Goal: Task Accomplishment & Management: Use online tool/utility

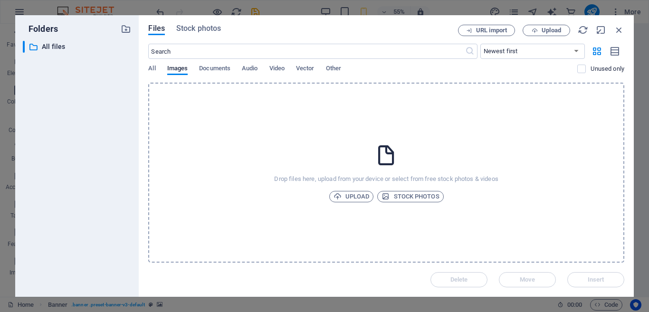
select select "popularity"
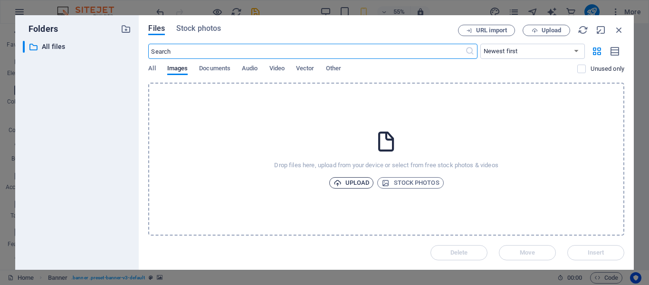
click at [356, 182] on span "Upload" at bounding box center [352, 182] width 36 height 11
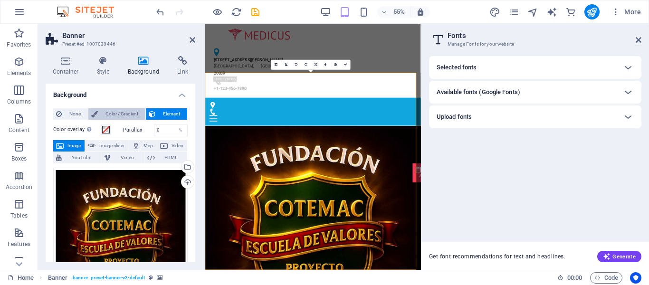
click at [118, 115] on span "Color / Gradient" at bounding box center [122, 113] width 42 height 11
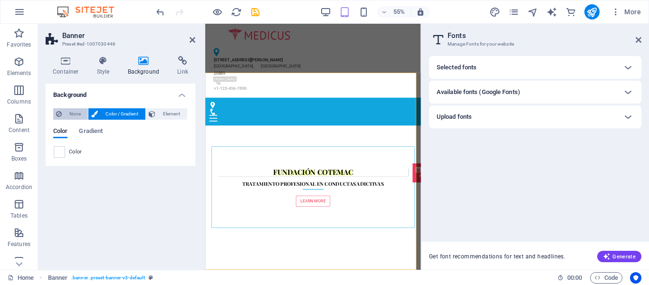
click at [69, 112] on span "None" at bounding box center [75, 113] width 20 height 11
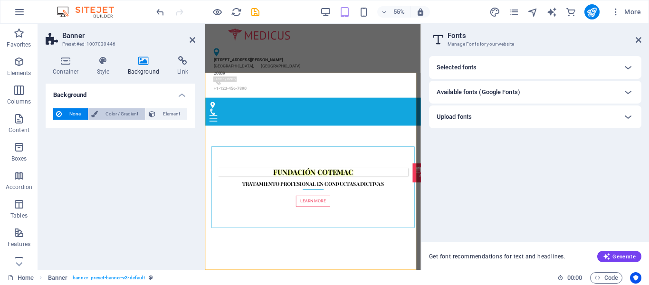
click at [107, 109] on span "Color / Gradient" at bounding box center [122, 113] width 42 height 11
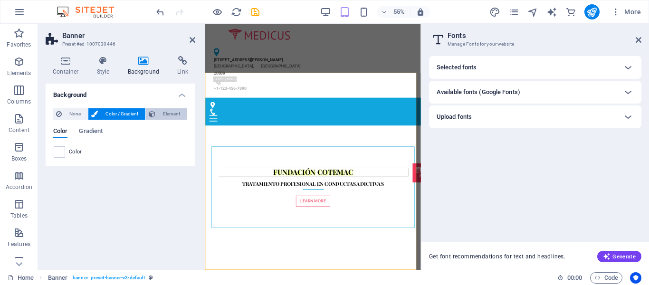
click at [168, 115] on span "Element" at bounding box center [171, 113] width 26 height 11
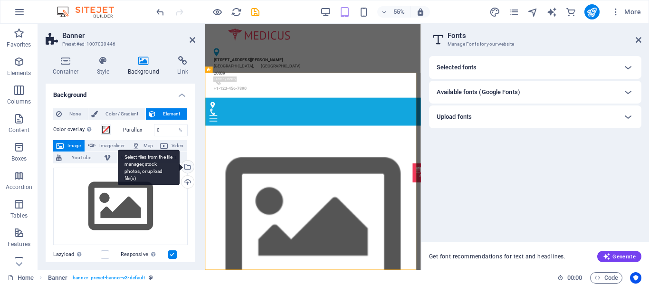
click at [185, 165] on div "Select files from the file manager, stock photos, or upload file(s)" at bounding box center [187, 168] width 14 height 14
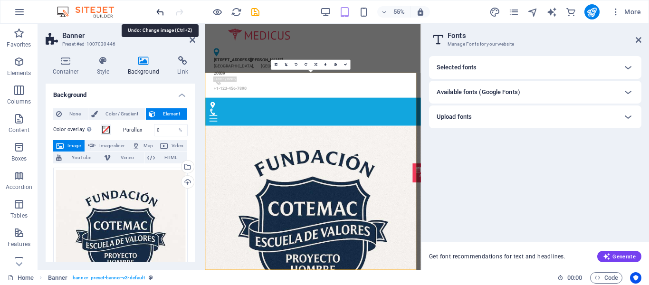
click at [162, 14] on icon "undo" at bounding box center [160, 12] width 11 height 11
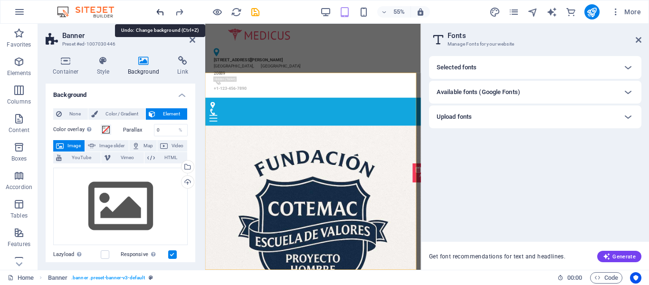
click at [162, 14] on icon "undo" at bounding box center [160, 12] width 11 height 11
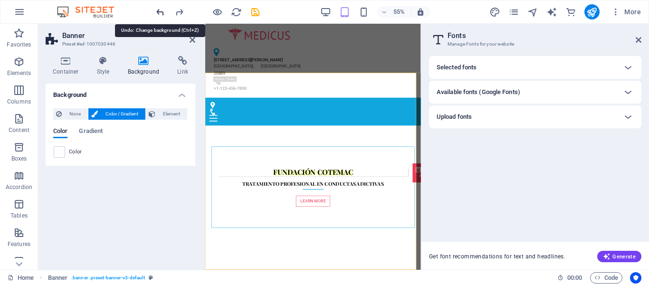
click at [159, 13] on icon "undo" at bounding box center [160, 12] width 11 height 11
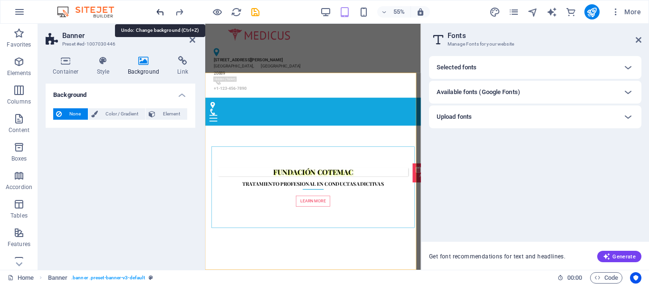
click at [156, 10] on icon "undo" at bounding box center [160, 12] width 11 height 11
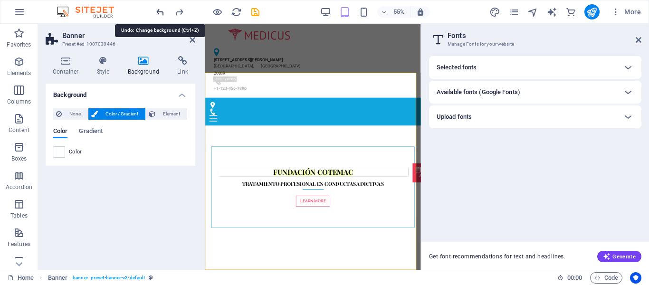
click at [156, 10] on icon "undo" at bounding box center [160, 12] width 11 height 11
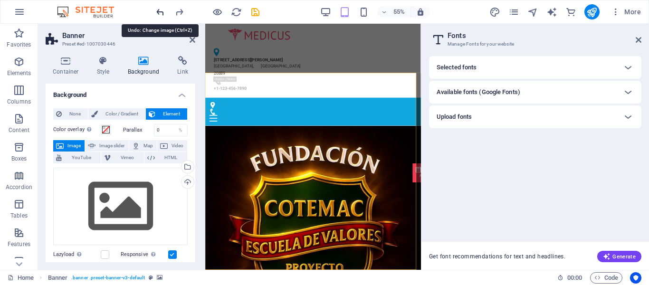
click at [156, 10] on icon "undo" at bounding box center [160, 12] width 11 height 11
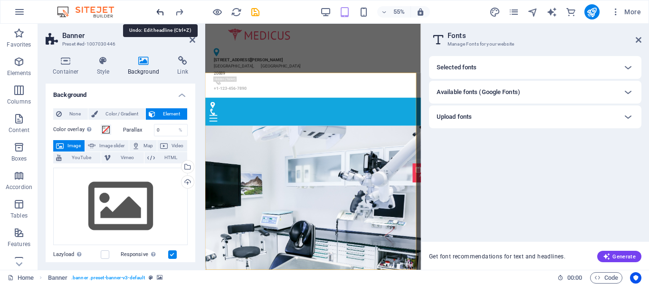
click at [156, 10] on icon "undo" at bounding box center [160, 12] width 11 height 11
click at [476, 155] on div "Selected fonts Roboto Font (Default) Font (Headlines) Playfair Display Font (De…" at bounding box center [535, 145] width 212 height 178
click at [550, 85] on div "[STREET_ADDRESS][PERSON_NAME] +1-123-456-7890" at bounding box center [401, 91] width 392 height 134
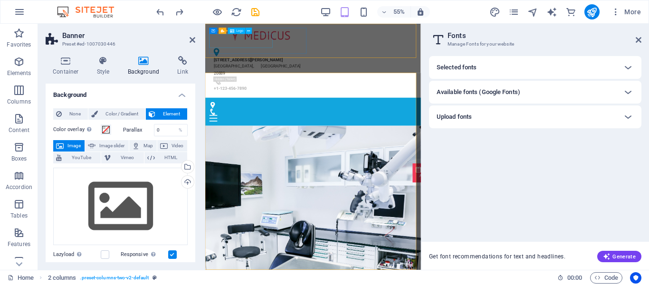
click at [379, 68] on div "[STREET_ADDRESS][PERSON_NAME]" at bounding box center [299, 94] width 158 height 52
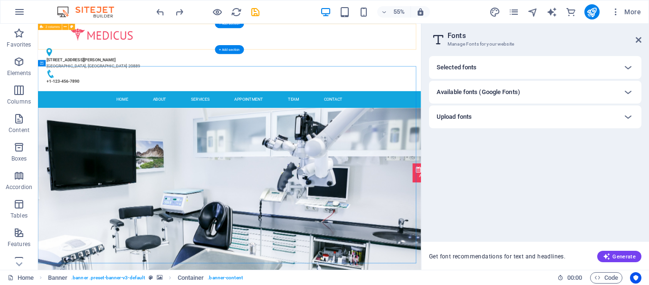
click at [95, 56] on div "[STREET_ADDRESS][PERSON_NAME] +1-123-456-7890" at bounding box center [386, 85] width 696 height 123
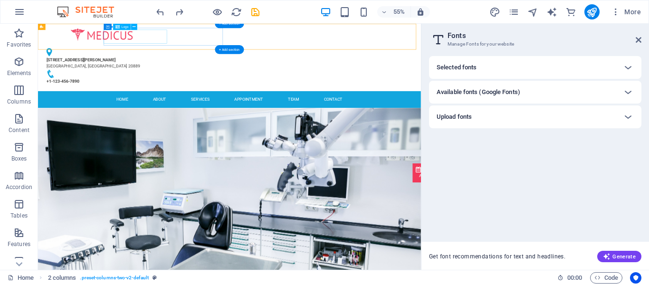
click at [169, 48] on div at bounding box center [154, 43] width 217 height 25
click at [120, 27] on div "Logo" at bounding box center [122, 27] width 18 height 6
click at [185, 44] on div at bounding box center [154, 43] width 217 height 25
select select "px"
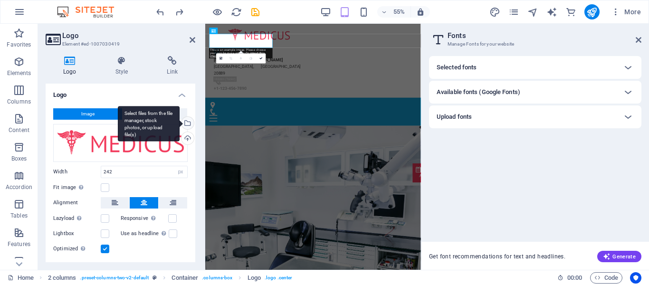
click at [180, 124] on div "Select files from the file manager, stock photos, or upload file(s)" at bounding box center [149, 124] width 62 height 36
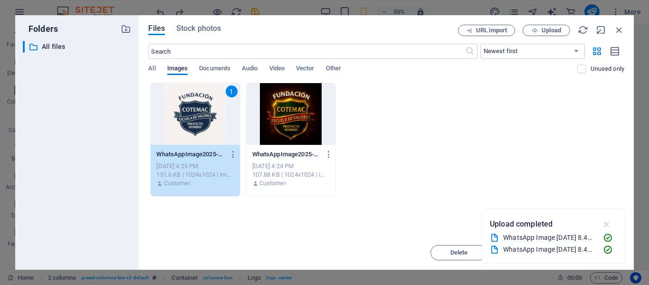
click at [605, 226] on icon "button" at bounding box center [606, 224] width 11 height 10
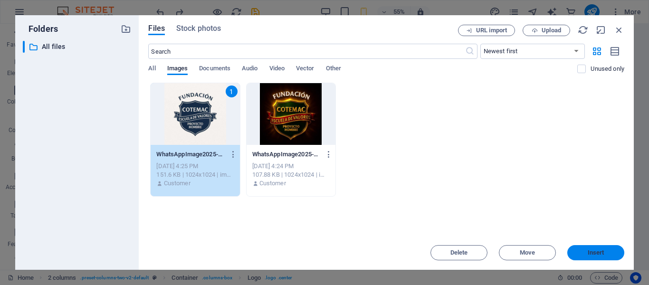
click at [600, 251] on span "Insert" at bounding box center [596, 253] width 17 height 6
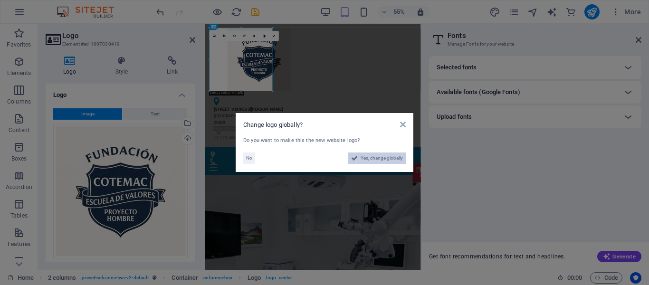
click at [368, 160] on span "Yes, change globally" at bounding box center [382, 158] width 42 height 11
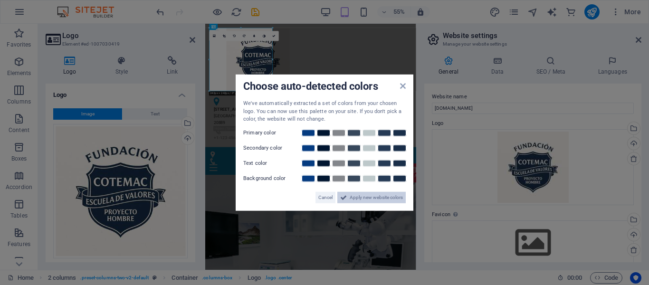
click at [361, 201] on span "Apply new website colors" at bounding box center [376, 196] width 53 height 11
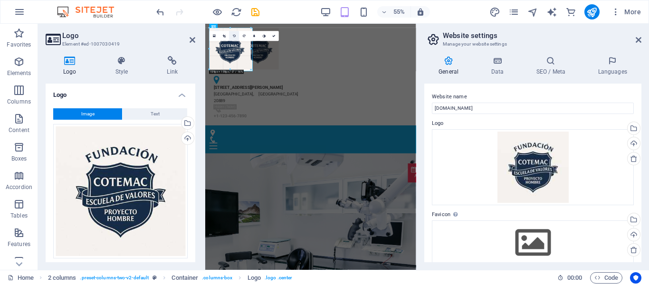
drag, startPoint x: 273, startPoint y: 92, endPoint x: 233, endPoint y: 34, distance: 69.7
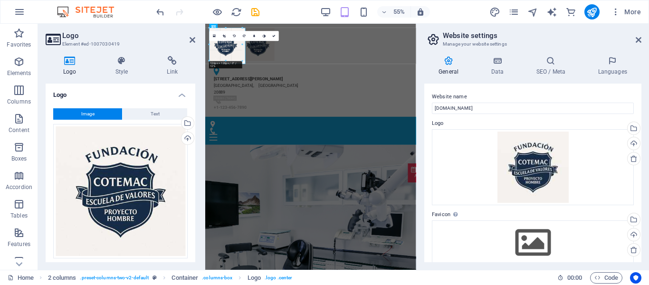
drag, startPoint x: 251, startPoint y: 71, endPoint x: 229, endPoint y: 50, distance: 29.6
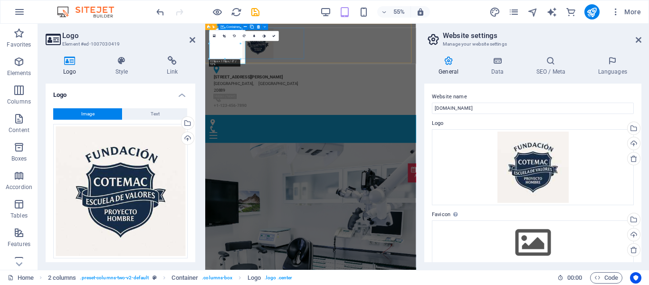
type input "119"
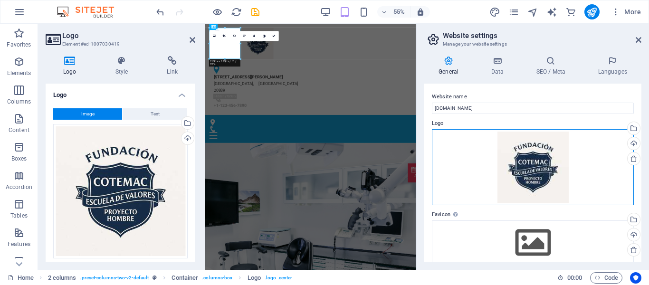
click at [475, 154] on div "Drag files here, click to choose files or select files from Files or our free s…" at bounding box center [533, 167] width 202 height 76
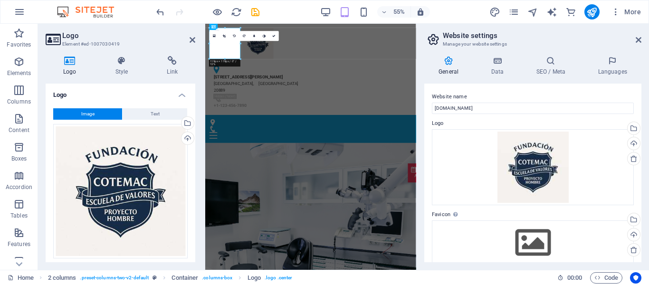
click at [313, 197] on div "Menu" at bounding box center [397, 215] width 368 height 36
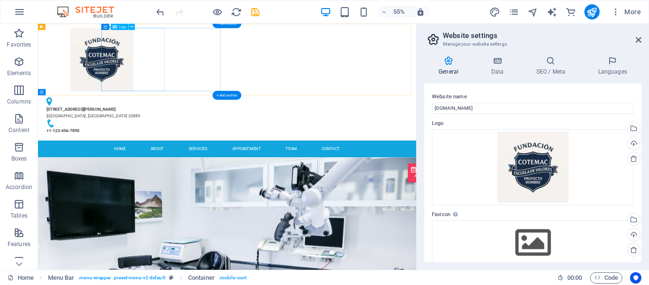
click at [234, 88] on div at bounding box center [154, 88] width 217 height 115
click at [242, 101] on div at bounding box center [154, 88] width 217 height 115
select select "px"
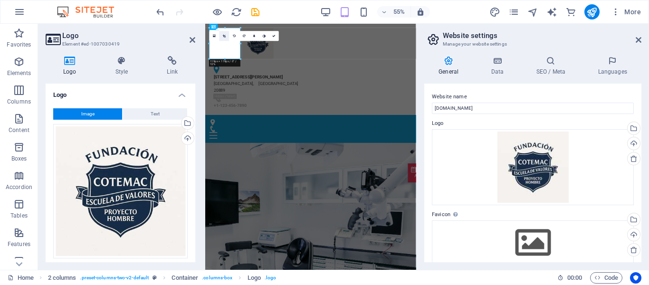
click at [225, 35] on icon at bounding box center [224, 36] width 3 height 3
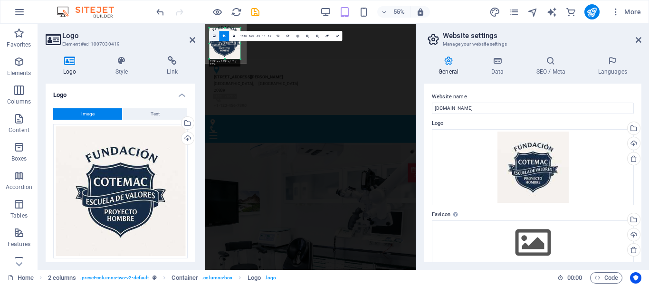
drag, startPoint x: 225, startPoint y: 48, endPoint x: 219, endPoint y: 37, distance: 12.6
click at [219, 37] on div "180 170 160 150 140 130 120 110 100 90 80 70 60 50 40 30 20 10 0 -10 -20 -30 -4…" at bounding box center [225, 43] width 31 height 31
click at [222, 46] on div at bounding box center [225, 43] width 39 height 39
click at [388, 8] on span "55%" at bounding box center [394, 11] width 26 height 11
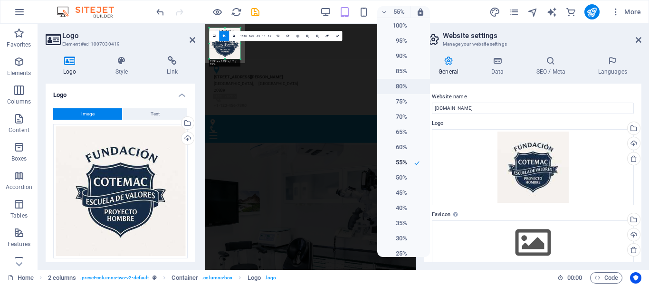
click at [407, 87] on li "80%" at bounding box center [403, 86] width 53 height 15
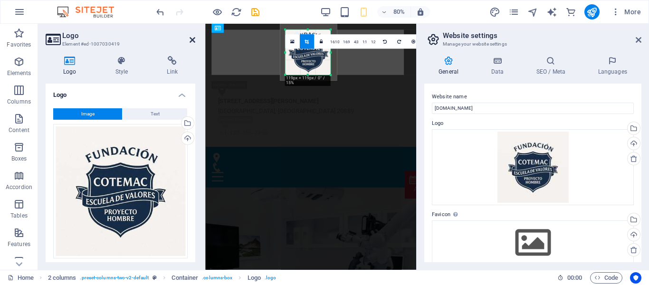
click at [191, 36] on icon at bounding box center [193, 40] width 6 height 8
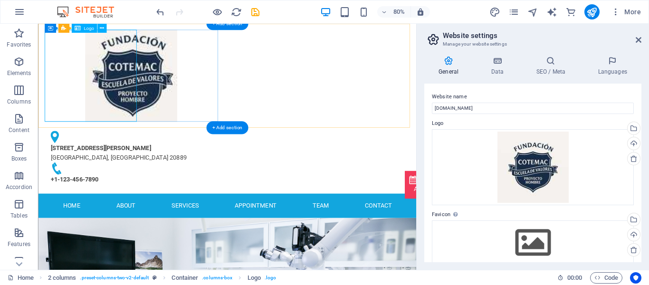
click at [113, 82] on div at bounding box center [154, 88] width 217 height 115
click at [115, 86] on div at bounding box center [154, 88] width 217 height 115
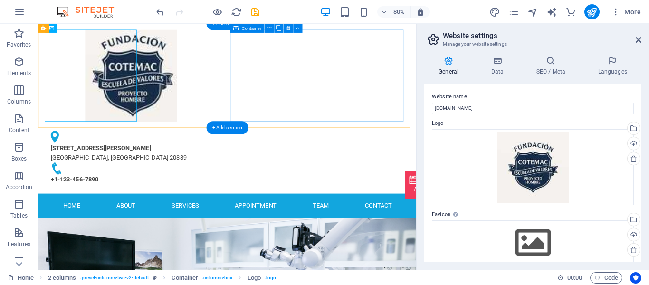
click at [262, 154] on div "[STREET_ADDRESS][PERSON_NAME] +1-123-456-7890" at bounding box center [154, 191] width 217 height 75
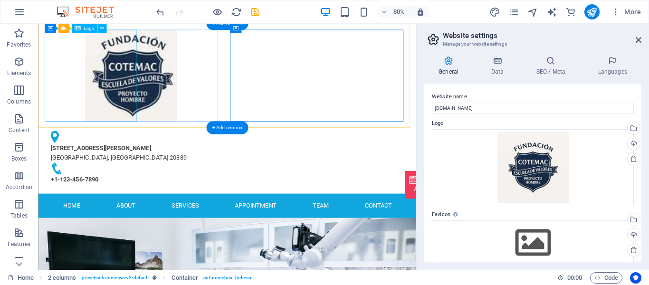
click at [140, 110] on div at bounding box center [154, 88] width 217 height 115
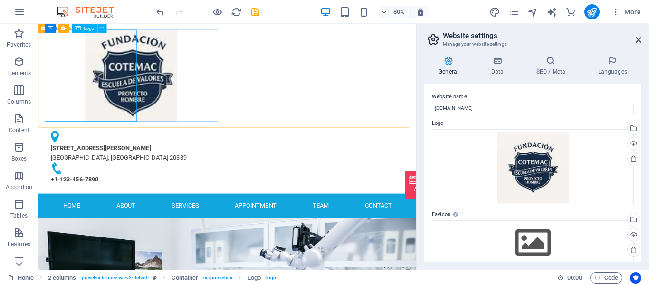
click at [86, 31] on div "Logo" at bounding box center [83, 28] width 25 height 9
click at [88, 71] on div at bounding box center [154, 88] width 217 height 115
select select "px"
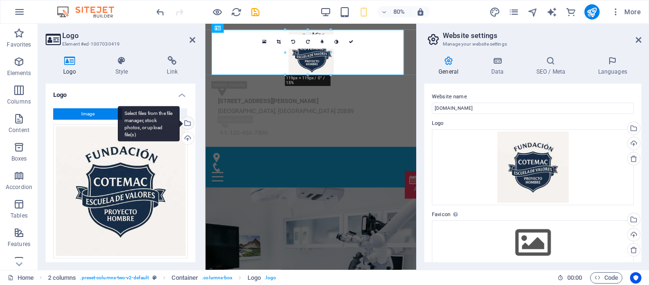
click at [180, 123] on div "Select files from the file manager, stock photos, or upload file(s)" at bounding box center [149, 124] width 62 height 36
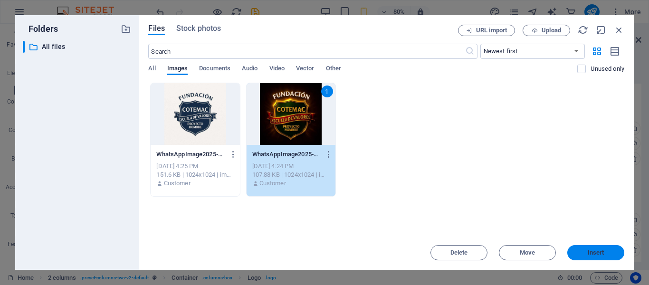
click at [610, 258] on button "Insert" at bounding box center [595, 252] width 57 height 15
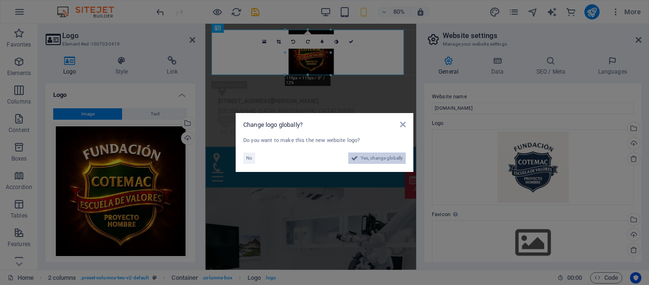
click at [382, 155] on span "Yes, change globally" at bounding box center [382, 158] width 42 height 11
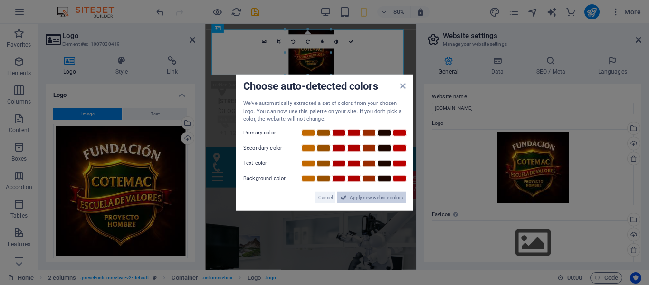
drag, startPoint x: 385, startPoint y: 199, endPoint x: 219, endPoint y: 222, distance: 168.0
click at [385, 199] on span "Apply new website colors" at bounding box center [376, 196] width 53 height 11
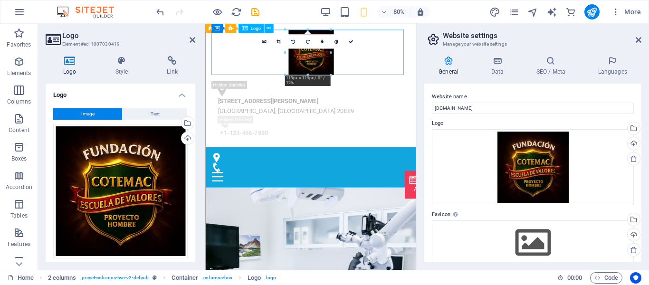
drag, startPoint x: 346, startPoint y: 77, endPoint x: 265, endPoint y: 76, distance: 81.7
click at [265, 76] on div at bounding box center [337, 59] width 248 height 57
click at [395, 96] on div "[STREET_ADDRESS][PERSON_NAME] +1-123-456-7890" at bounding box center [337, 101] width 264 height 154
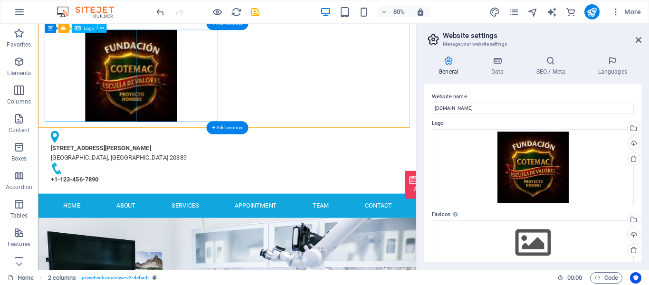
click at [111, 105] on div at bounding box center [154, 88] width 217 height 115
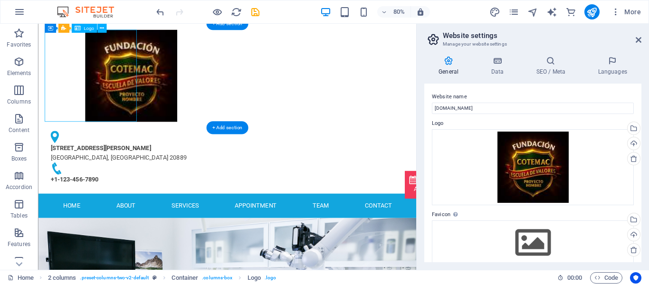
click at [111, 105] on div at bounding box center [154, 88] width 217 height 115
select select "px"
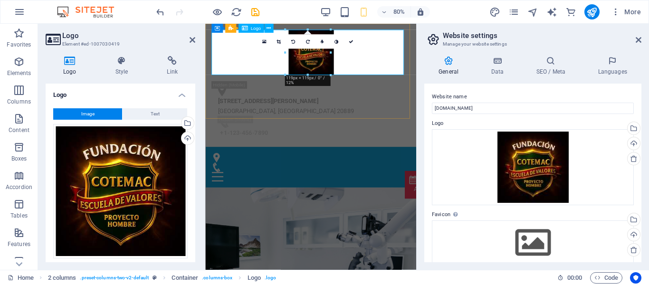
click at [348, 77] on div at bounding box center [337, 59] width 248 height 57
click at [280, 41] on icon at bounding box center [279, 41] width 4 height 5
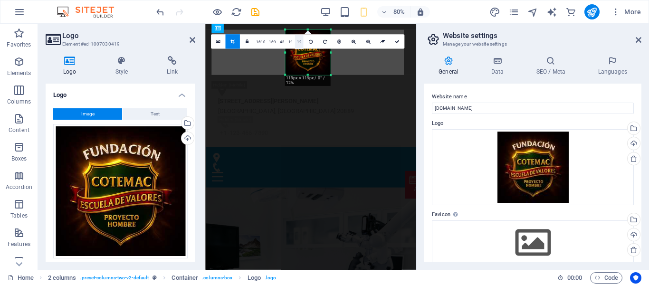
click at [298, 44] on link "1:2" at bounding box center [299, 42] width 9 height 14
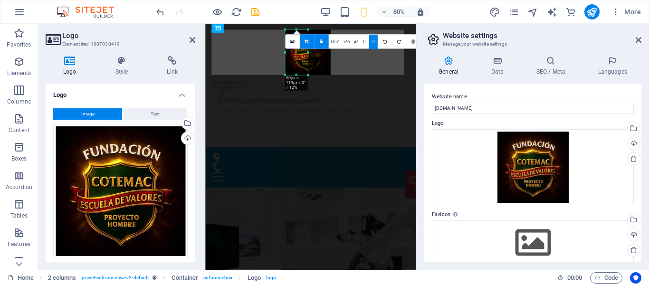
click at [302, 45] on link at bounding box center [306, 41] width 14 height 14
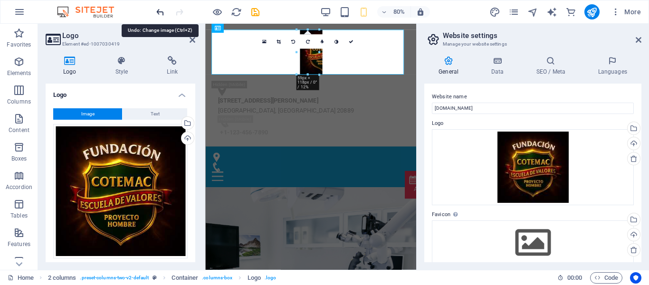
click at [159, 14] on icon "undo" at bounding box center [160, 12] width 11 height 11
type input "119"
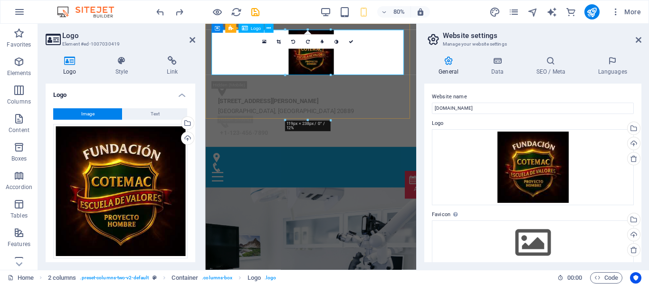
click at [343, 76] on div at bounding box center [337, 59] width 248 height 57
click at [279, 43] on icon at bounding box center [279, 41] width 4 height 5
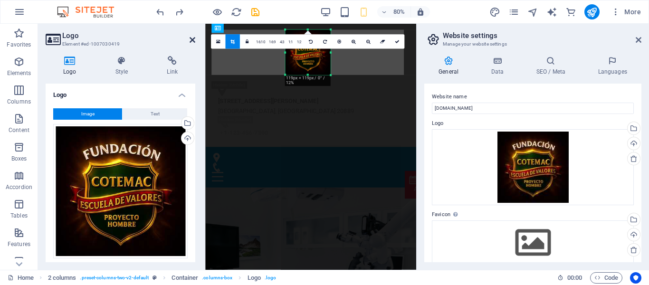
drag, startPoint x: 191, startPoint y: 40, endPoint x: 189, endPoint y: 24, distance: 16.3
click at [191, 40] on icon at bounding box center [193, 40] width 6 height 8
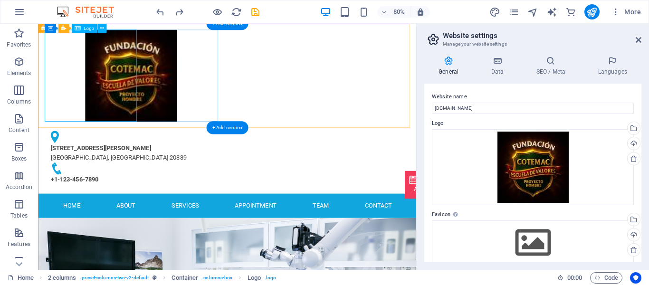
click at [85, 65] on div at bounding box center [154, 88] width 217 height 115
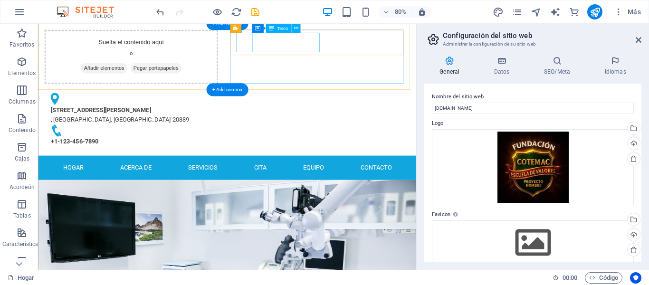
click at [247, 125] on div "[STREET_ADDRESS][PERSON_NAME]" at bounding box center [150, 137] width 194 height 24
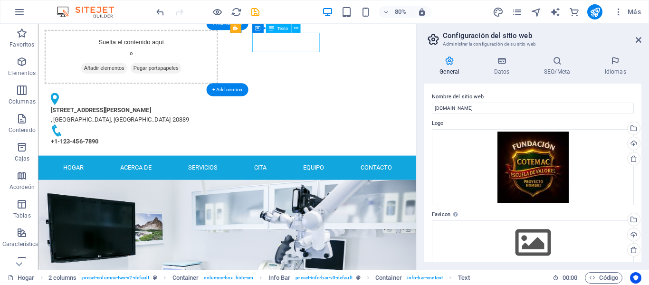
click at [247, 125] on div "[STREET_ADDRESS][PERSON_NAME]" at bounding box center [150, 137] width 194 height 24
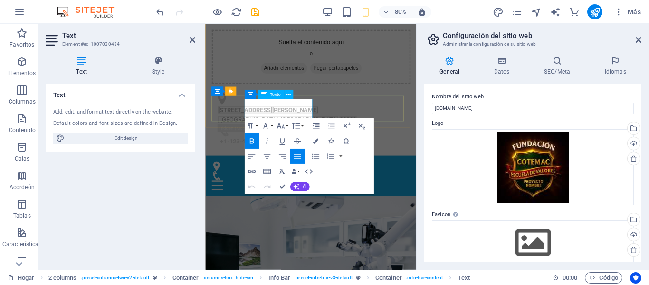
click at [325, 127] on span "[STREET_ADDRESS][PERSON_NAME]" at bounding box center [282, 131] width 125 height 9
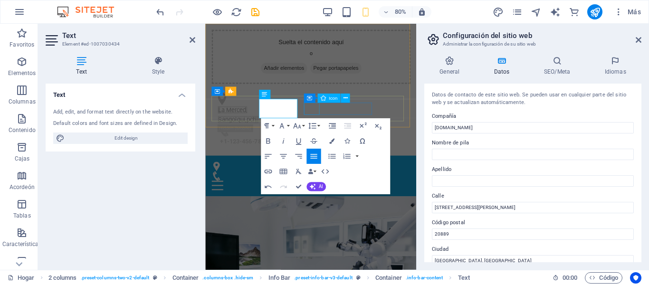
scroll to position [0, 0]
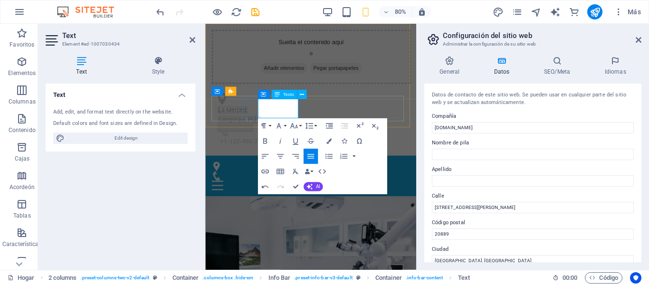
drag, startPoint x: 308, startPoint y: 123, endPoint x: 257, endPoint y: 122, distance: 51.8
click at [257, 122] on div "La Merced, Sangolqui, P ch" at bounding box center [333, 129] width 226 height 39
click at [262, 137] on icon "button" at bounding box center [264, 141] width 9 height 9
click at [363, 99] on icon at bounding box center [364, 99] width 4 height 8
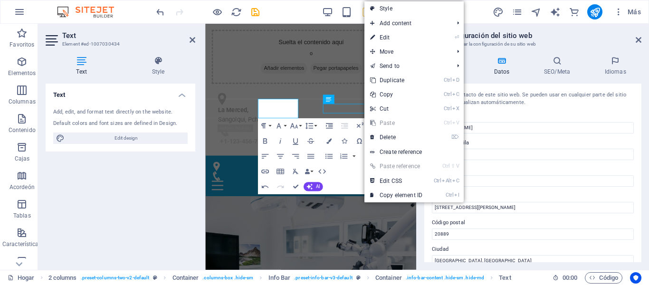
click at [461, 106] on div "La Merced, Sangolqui, Pch +1-123-456-7890" at bounding box center [337, 143] width 248 height 75
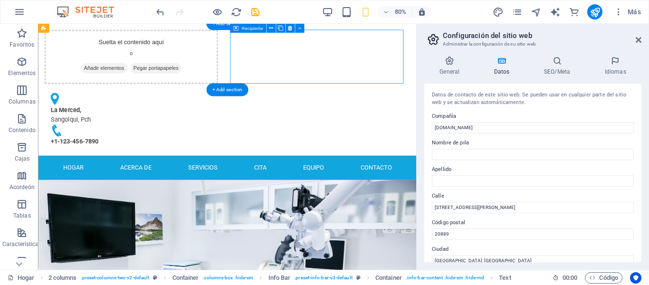
scroll to position [0, 0]
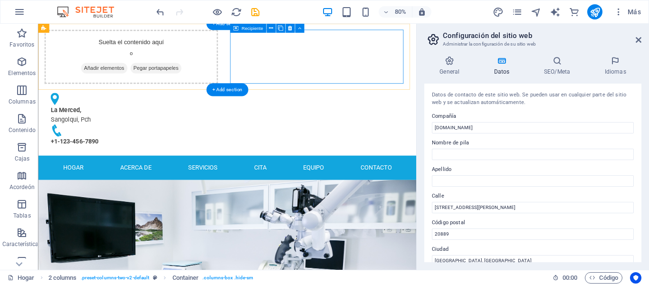
click at [262, 106] on div "La Merced, Sangolqui, Pch +1-123-456-7890" at bounding box center [154, 143] width 217 height 75
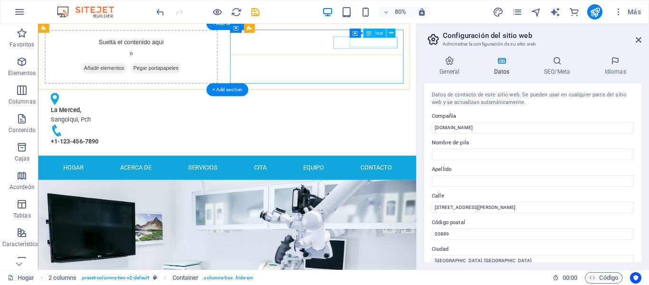
click at [255, 165] on div "+1-123-456-7890" at bounding box center [153, 171] width 201 height 12
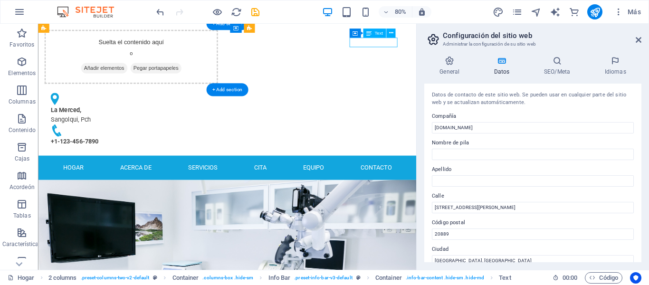
click at [255, 165] on div "+1-123-456-7890" at bounding box center [153, 171] width 201 height 12
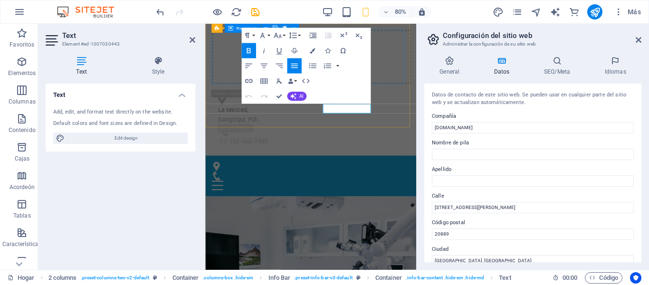
click at [431, 39] on div "Suelta el contenido aquí o Añadir elementos Pegar portapapeles" at bounding box center [337, 64] width 248 height 67
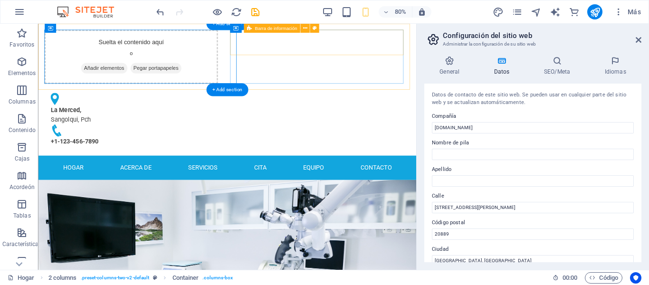
click at [255, 165] on div "+1-123-456-7890" at bounding box center [153, 171] width 201 height 12
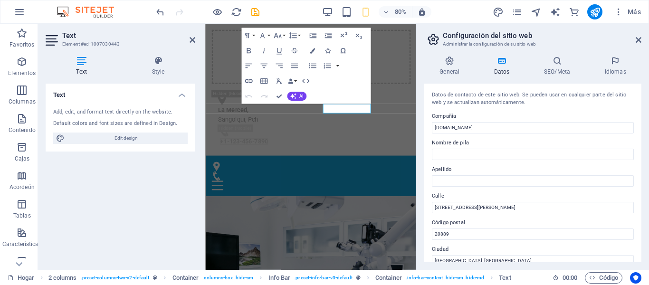
scroll to position [143, 0]
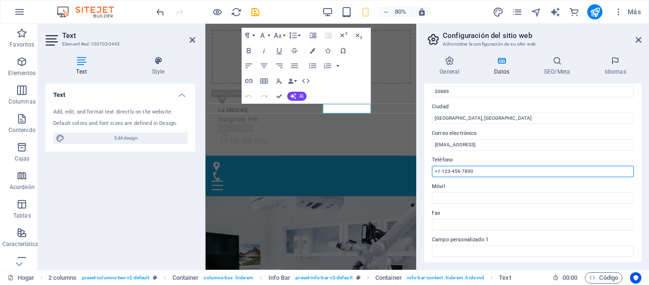
drag, startPoint x: 533, startPoint y: 175, endPoint x: 421, endPoint y: 176, distance: 111.7
click at [421, 176] on div "General Datos SEO/Meta Idiomas Nombre del sitio web [DOMAIN_NAME] Logo Arrastre…" at bounding box center [533, 158] width 232 height 221
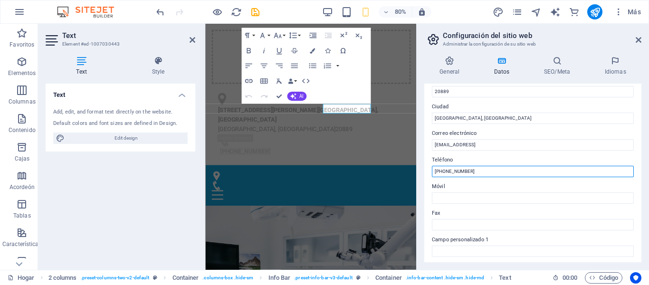
type input "[PHONE_NUMBER]"
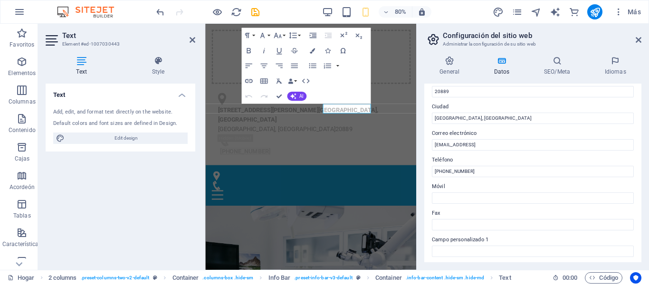
click at [446, 157] on div "[STREET_ADDRESS][PERSON_NAME] [PHONE_NUMBER]" at bounding box center [337, 149] width 248 height 86
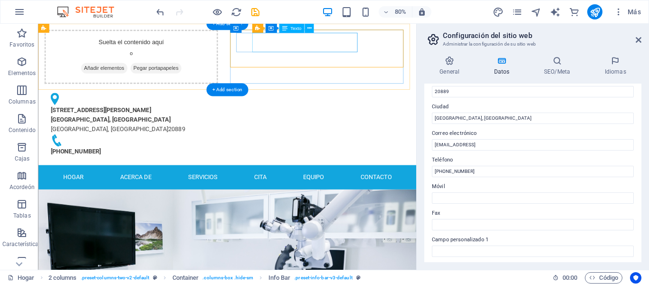
click at [179, 127] on span "[STREET_ADDRESS][PERSON_NAME]" at bounding box center [115, 131] width 125 height 9
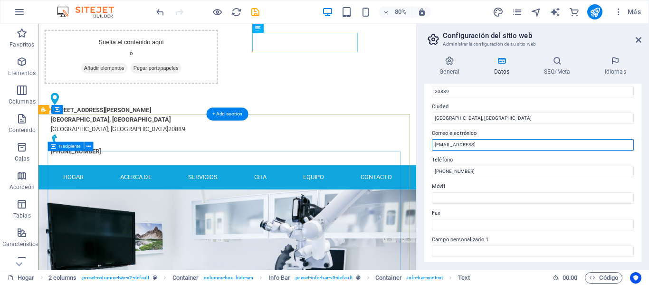
drag, startPoint x: 585, startPoint y: 170, endPoint x: 469, endPoint y: 191, distance: 118.3
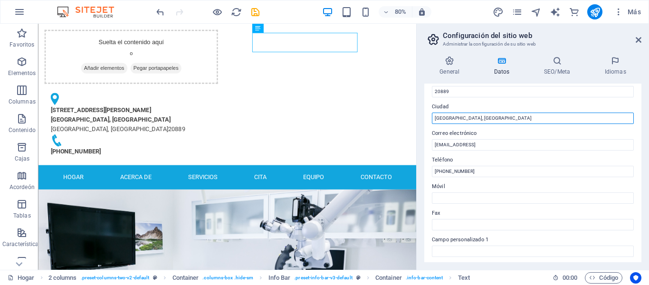
drag, startPoint x: 534, startPoint y: 140, endPoint x: 279, endPoint y: 167, distance: 256.0
type input "Sangolqui, Pichincha"
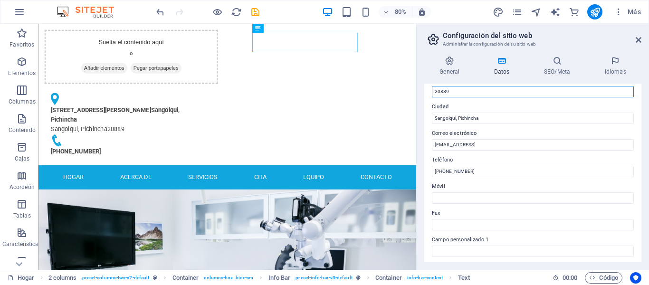
drag, startPoint x: 477, startPoint y: 117, endPoint x: 471, endPoint y: 105, distance: 13.8
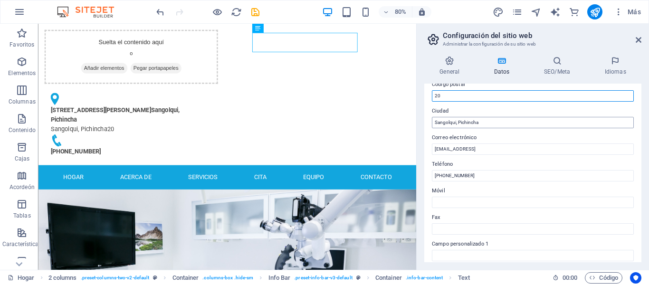
scroll to position [43, 0]
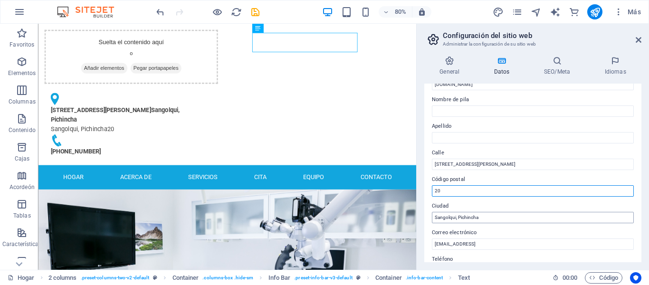
type input "2"
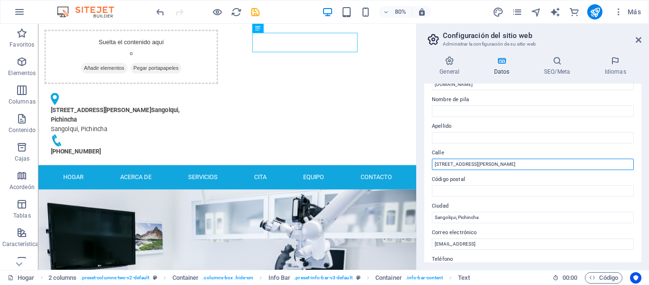
drag, startPoint x: 528, startPoint y: 188, endPoint x: 419, endPoint y: 207, distance: 110.4
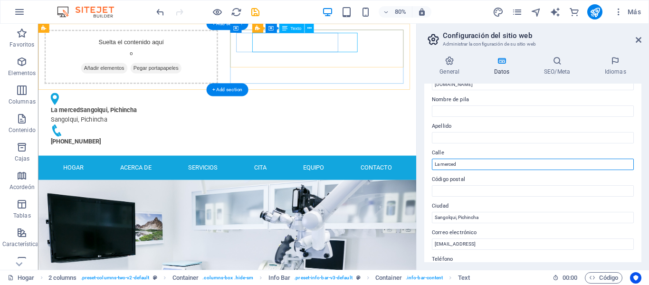
type input "La merced"
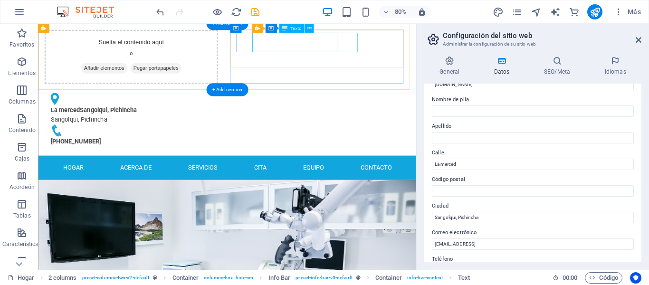
click at [161, 127] on span "Sangolqui, Pichincha" at bounding box center [125, 131] width 71 height 9
drag, startPoint x: 401, startPoint y: 43, endPoint x: 361, endPoint y: 41, distance: 39.5
click at [161, 127] on span "Sangolqui, Pichincha" at bounding box center [125, 131] width 71 height 9
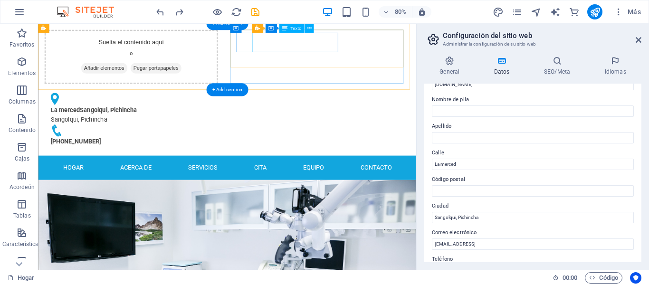
click at [90, 127] on span "La merced" at bounding box center [71, 131] width 37 height 9
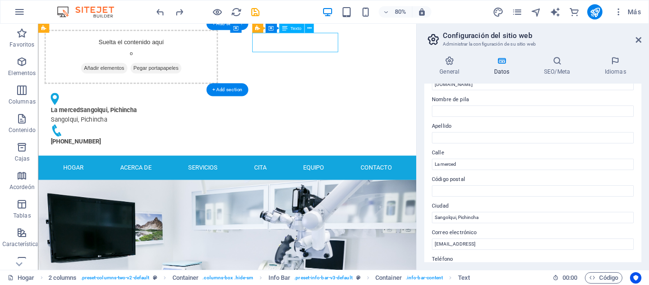
click at [161, 127] on span "Sangolqui, Pichincha" at bounding box center [125, 131] width 71 height 9
drag, startPoint x: 342, startPoint y: 40, endPoint x: 403, endPoint y: 48, distance: 61.3
click at [247, 125] on div "La [PERSON_NAME], Pichincha Sangolqui, Pichincha" at bounding box center [150, 137] width 194 height 24
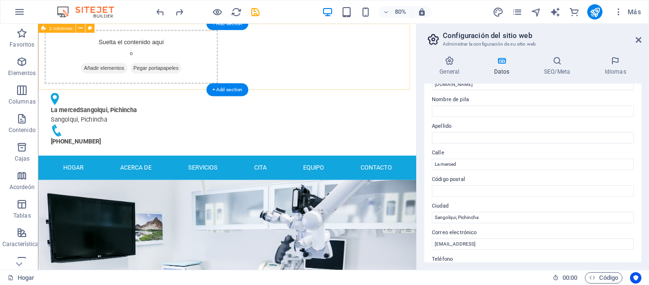
click at [161, 127] on span "Sangolqui, Pichincha" at bounding box center [125, 131] width 71 height 9
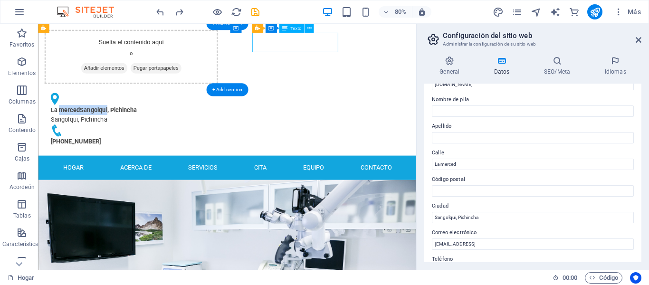
click at [161, 127] on span "Sangolqui, Pichincha" at bounding box center [125, 131] width 71 height 9
click at [158, 38] on div "Suelta el contenido aquí o Añadir elementos Pegar portapapeles" at bounding box center [154, 64] width 217 height 67
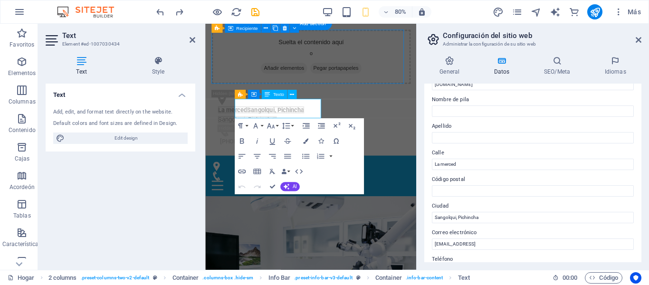
click at [433, 189] on div "Hogar Acerca de Servicios Cita Equipo Contacto Menu" at bounding box center [337, 214] width 264 height 51
click at [274, 138] on p "Sangolqui, Pichincha" at bounding box center [333, 144] width 226 height 12
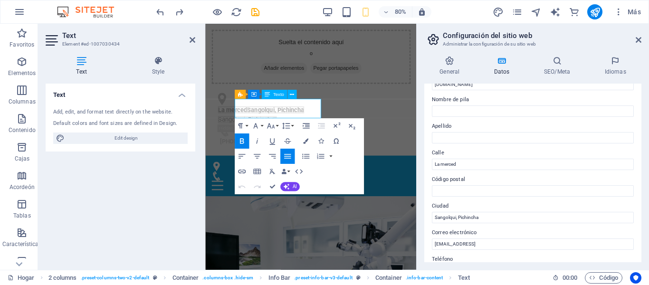
click at [303, 127] on span "Sangolqui, Pichincha" at bounding box center [292, 131] width 71 height 9
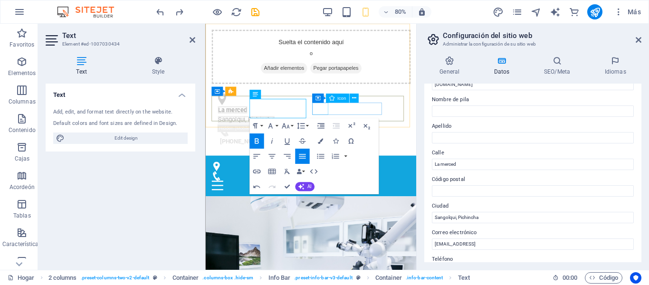
click at [332, 103] on div "Container Icon" at bounding box center [337, 99] width 51 height 10
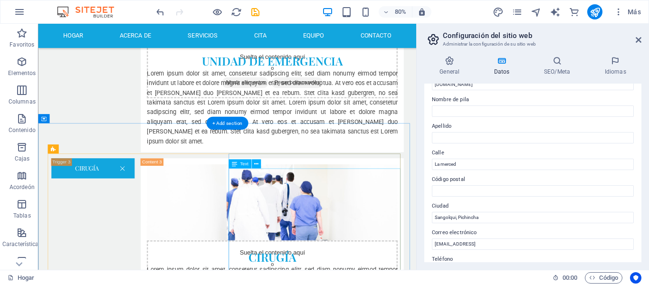
scroll to position [1511, 0]
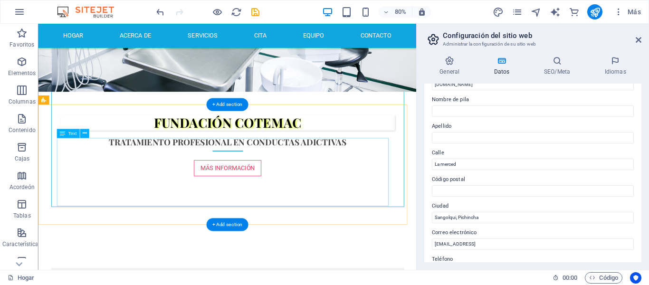
scroll to position [561, 0]
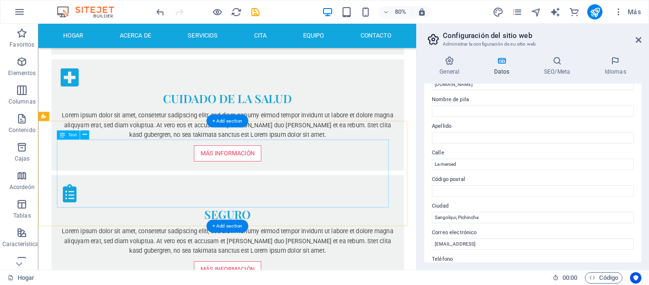
scroll to position [540, 0]
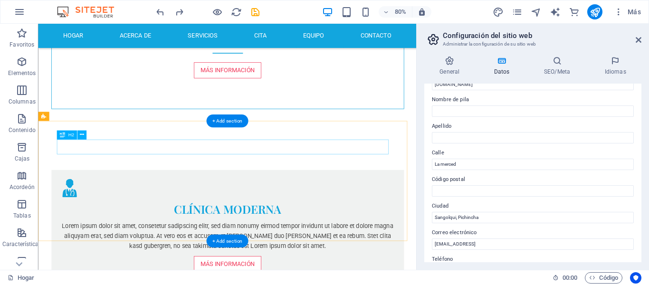
drag, startPoint x: 303, startPoint y: 174, endPoint x: 278, endPoint y: 178, distance: 24.6
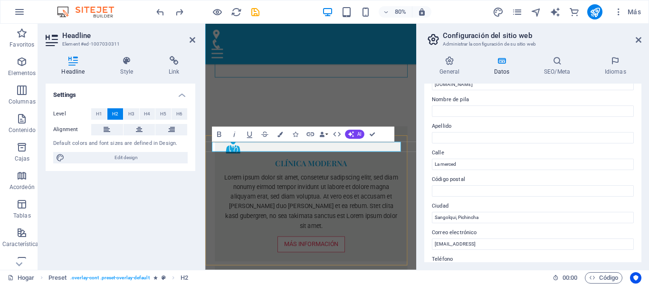
scroll to position [828, 0]
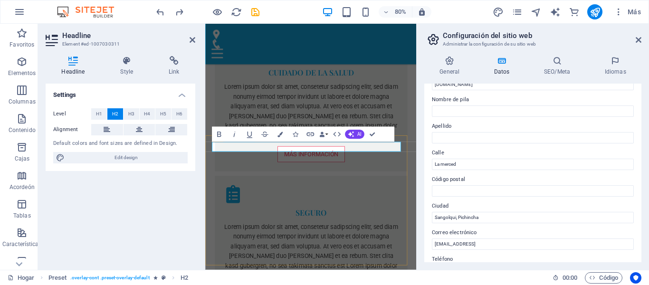
drag, startPoint x: 355, startPoint y: 178, endPoint x: 315, endPoint y: 181, distance: 41.0
click at [221, 138] on icon "button" at bounding box center [218, 134] width 9 height 9
drag, startPoint x: 368, startPoint y: 181, endPoint x: 279, endPoint y: 182, distance: 88.4
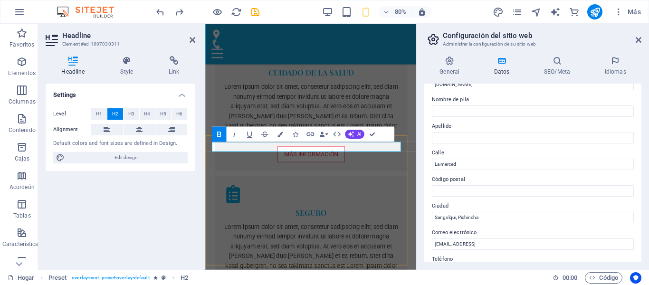
click at [217, 131] on icon "button" at bounding box center [218, 134] width 9 height 9
click at [113, 64] on icon at bounding box center [127, 61] width 45 height 10
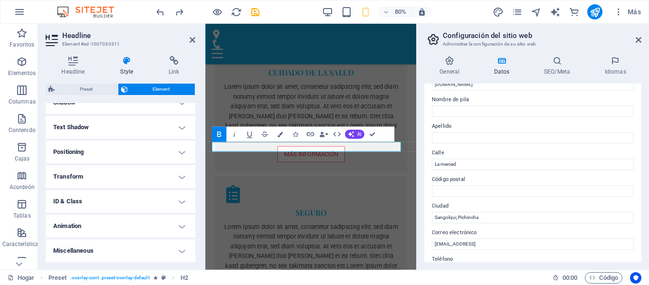
scroll to position [0, 0]
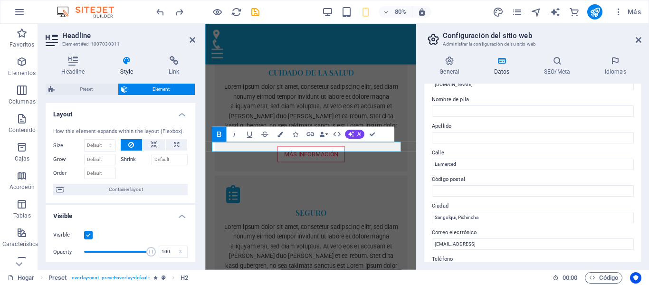
click at [152, 203] on div "How this element expands within the layout (Flexbox). Size Default auto px % 1/…" at bounding box center [121, 161] width 150 height 83
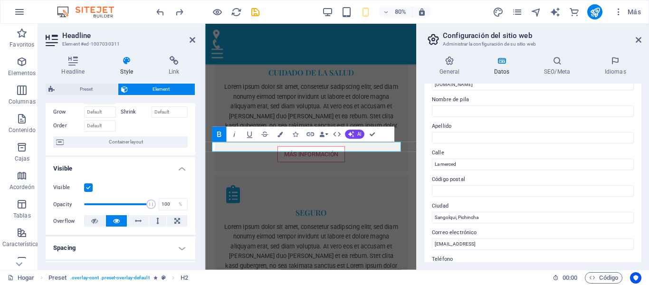
scroll to position [95, 0]
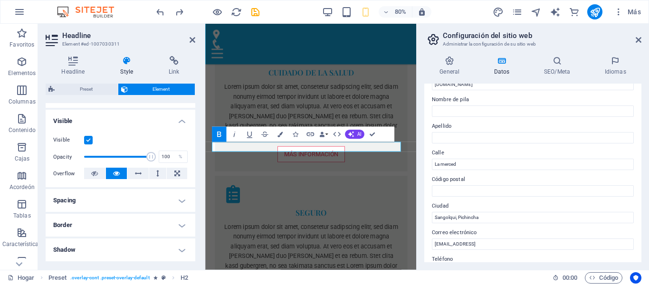
click at [137, 222] on h4 "Border" at bounding box center [121, 225] width 150 height 23
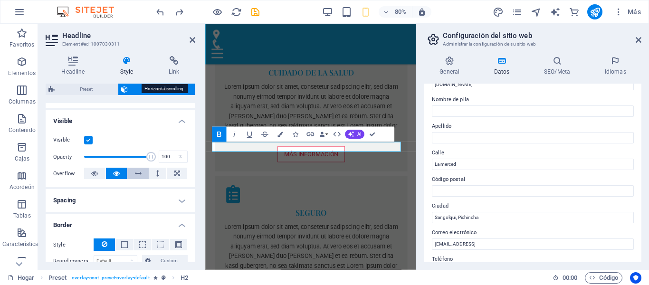
scroll to position [190, 0]
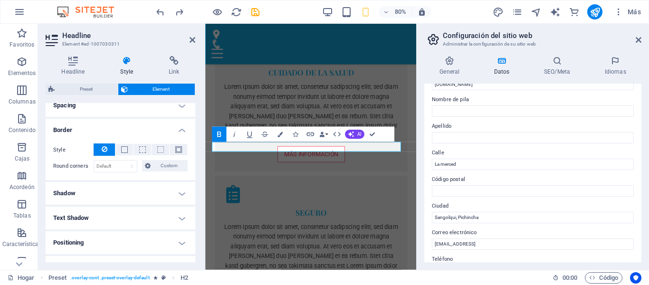
click at [101, 194] on h4 "Shadow" at bounding box center [121, 193] width 150 height 23
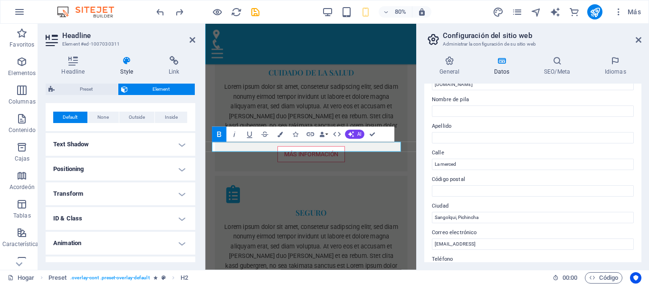
click at [120, 141] on h4 "Text Shadow" at bounding box center [121, 144] width 150 height 23
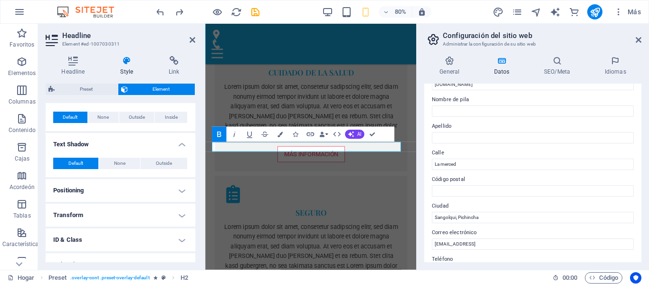
scroll to position [324, 0]
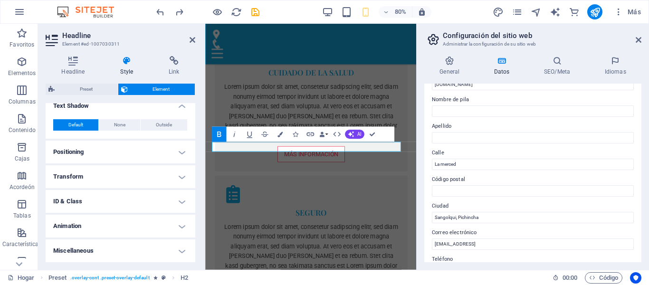
click at [109, 148] on h4 "Positioning" at bounding box center [121, 152] width 150 height 23
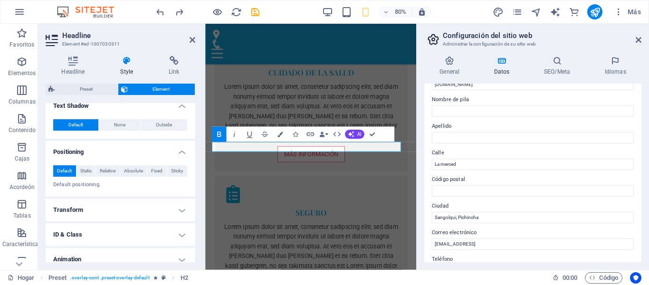
click at [148, 210] on h4 "Transform" at bounding box center [121, 210] width 150 height 23
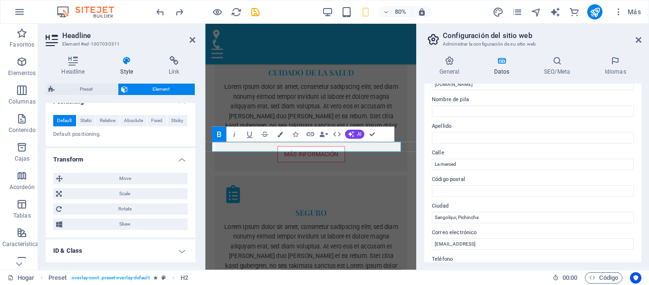
scroll to position [423, 0]
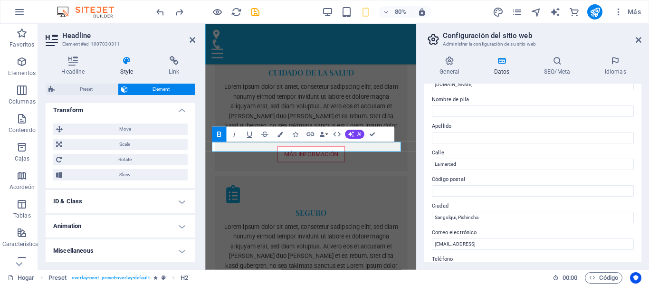
click at [152, 227] on h4 "Animation" at bounding box center [121, 226] width 150 height 23
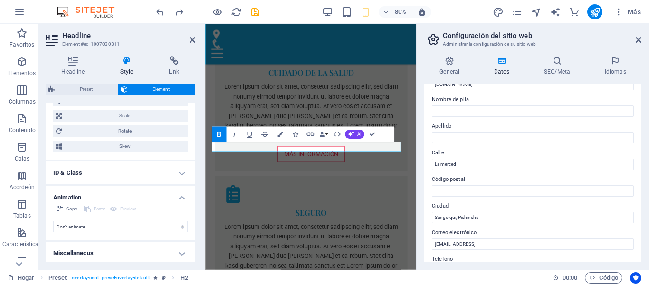
scroll to position [454, 0]
click at [116, 245] on h4 "Miscellaneous" at bounding box center [121, 250] width 150 height 23
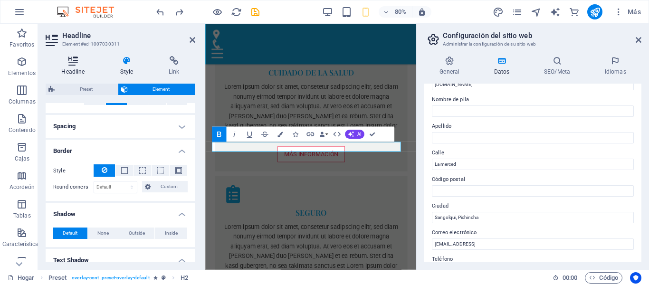
click at [74, 63] on icon at bounding box center [73, 61] width 55 height 10
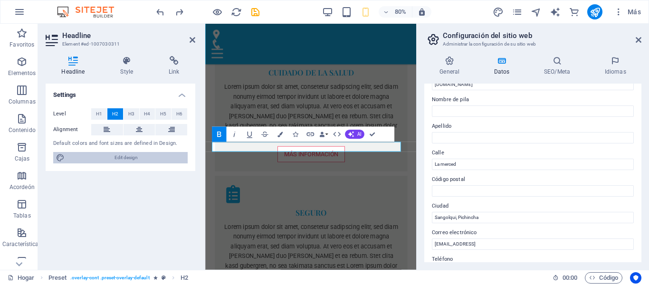
click at [102, 156] on span "Edit design" at bounding box center [125, 157] width 117 height 11
select select "px"
select select "400"
select select "px"
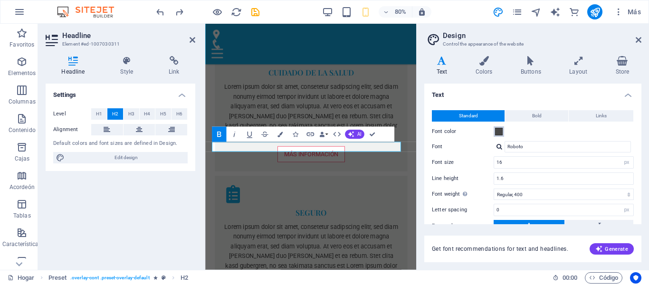
click at [494, 132] on button "Font color" at bounding box center [499, 131] width 10 height 10
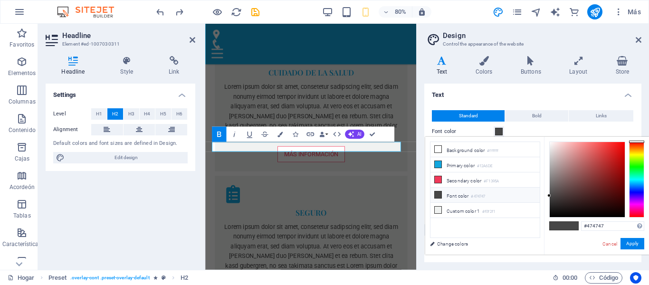
drag, startPoint x: 547, startPoint y: 196, endPoint x: 548, endPoint y: 218, distance: 22.4
click at [548, 218] on div "#474747 Supported formats #0852ed rgb(8, 82, 237) rgba(8, 82, 237, 90%) hsv(221…" at bounding box center [596, 265] width 105 height 256
drag, startPoint x: 552, startPoint y: 211, endPoint x: 554, endPoint y: 219, distance: 8.4
click at [554, 219] on div "#000000 Supported formats #0852ed rgb(8, 82, 237) rgba(8, 82, 237, 90%) hsv(221…" at bounding box center [596, 265] width 105 height 256
click at [535, 216] on div "less Background color #ffffff Primary color #12A6DE Secondary color #F1395A Fon…" at bounding box center [537, 196] width 224 height 118
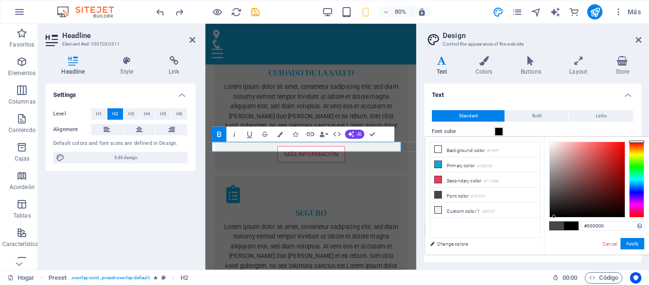
click at [437, 193] on icon at bounding box center [438, 194] width 7 height 7
click at [537, 217] on div "less Background color #ffffff Primary color #12A6DE Secondary color #F1395A Fon…" at bounding box center [537, 196] width 224 height 118
type input "#000000"
drag, startPoint x: 549, startPoint y: 215, endPoint x: 628, endPoint y: 222, distance: 79.6
click at [628, 222] on div "#000000 Supported formats #0852ed rgb(8, 82, 237) rgba(8, 82, 237, 90%) hsv(221…" at bounding box center [596, 265] width 105 height 256
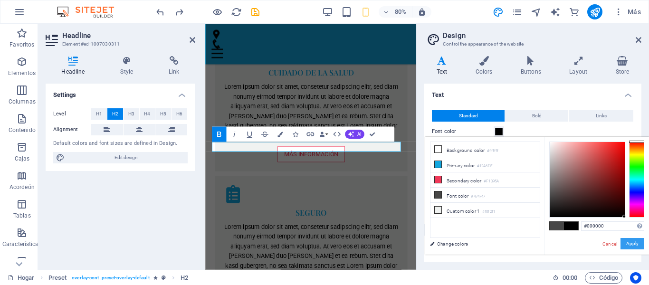
click at [630, 243] on button "Apply" at bounding box center [632, 243] width 24 height 11
click at [629, 242] on div "Get font recommendations for text and headlines. Generate" at bounding box center [532, 249] width 217 height 27
click at [627, 241] on div "Get font recommendations for text and headlines. Generate" at bounding box center [532, 249] width 217 height 27
click at [128, 198] on div "Settings Level H1 H2 H3 H4 H5 H6 Alignment Default colors and font sizes are de…" at bounding box center [121, 173] width 150 height 179
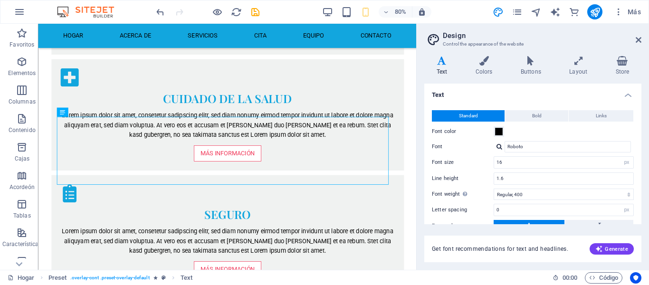
scroll to position [592, 0]
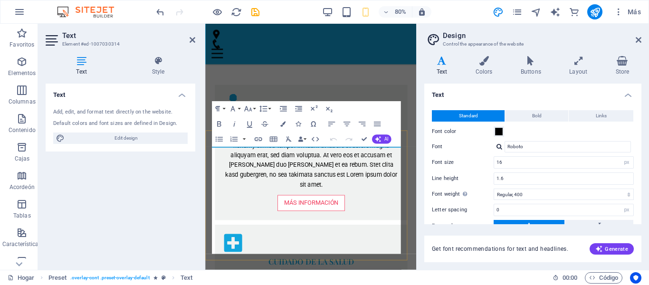
scroll to position [882, 0]
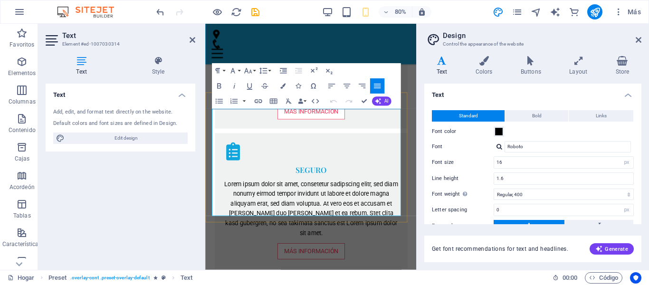
drag, startPoint x: 143, startPoint y: 91, endPoint x: 260, endPoint y: 162, distance: 136.9
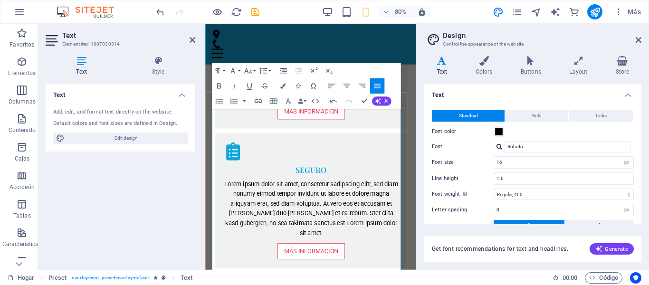
scroll to position [10403, 1]
drag, startPoint x: 294, startPoint y: 137, endPoint x: 183, endPoint y: 136, distance: 110.7
drag, startPoint x: 233, startPoint y: 134, endPoint x: 165, endPoint y: 143, distance: 68.0
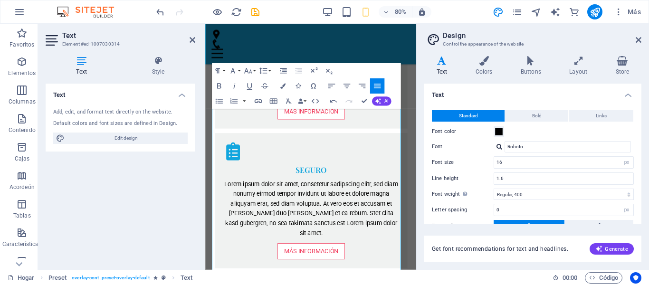
drag, startPoint x: 232, startPoint y: 137, endPoint x: 188, endPoint y: 143, distance: 44.6
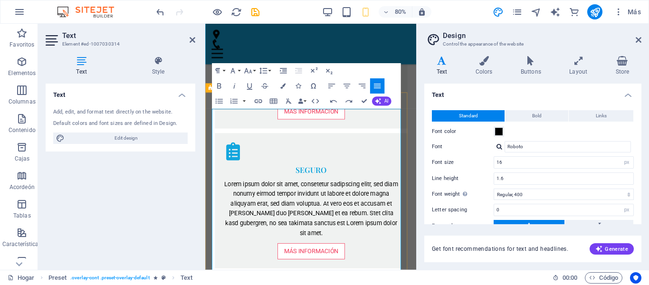
drag, startPoint x: 222, startPoint y: 136, endPoint x: 205, endPoint y: 134, distance: 16.8
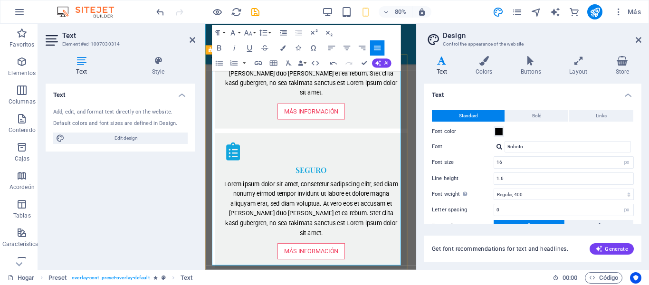
scroll to position [929, 0]
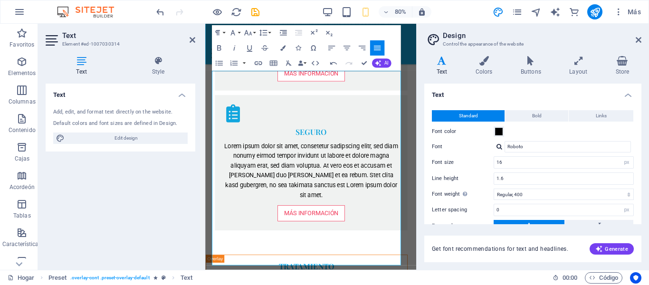
drag, startPoint x: 337, startPoint y: 199, endPoint x: 192, endPoint y: 191, distance: 145.6
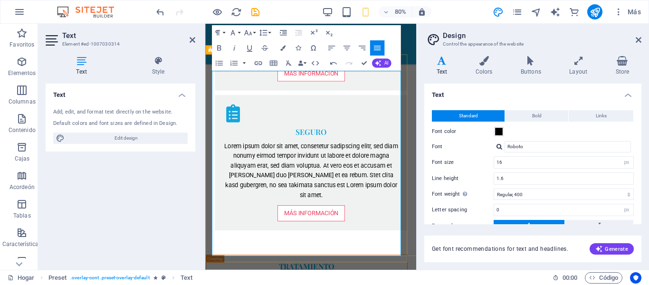
drag, startPoint x: 362, startPoint y: 283, endPoint x: 307, endPoint y: 195, distance: 103.5
drag, startPoint x: 334, startPoint y: 238, endPoint x: 209, endPoint y: 238, distance: 125.4
drag, startPoint x: 311, startPoint y: 274, endPoint x: 144, endPoint y: 294, distance: 167.5
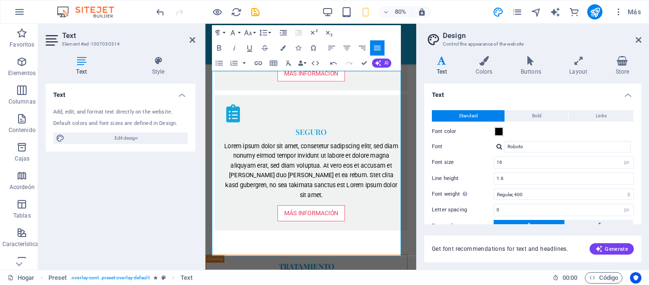
drag, startPoint x: 310, startPoint y: 274, endPoint x: 211, endPoint y: 272, distance: 98.8
drag, startPoint x: 324, startPoint y: 283, endPoint x: 192, endPoint y: 286, distance: 131.6
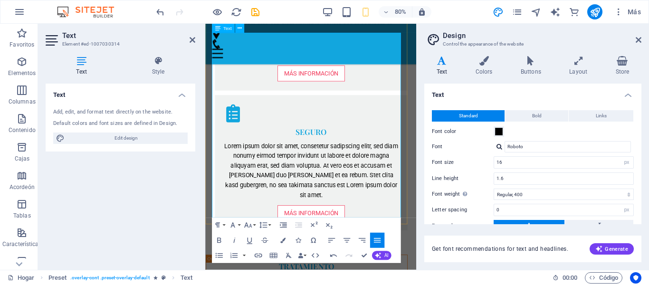
scroll to position [977, 0]
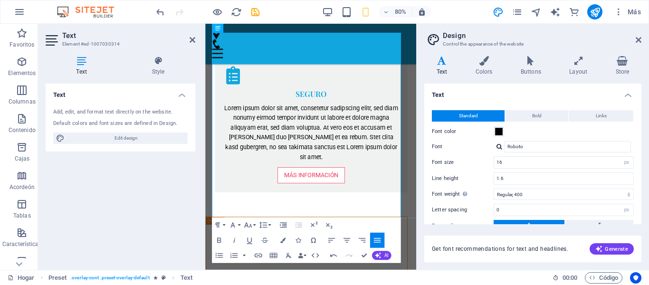
drag, startPoint x: 218, startPoint y: 259, endPoint x: 197, endPoint y: 262, distance: 21.2
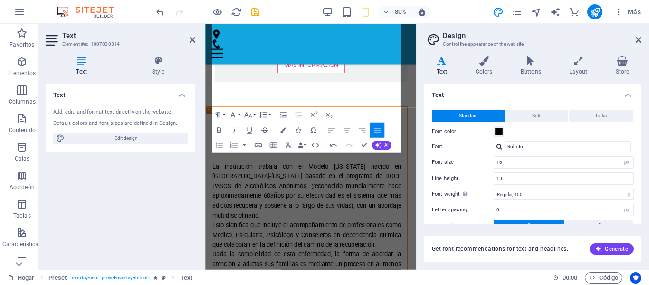
scroll to position [1274, 0]
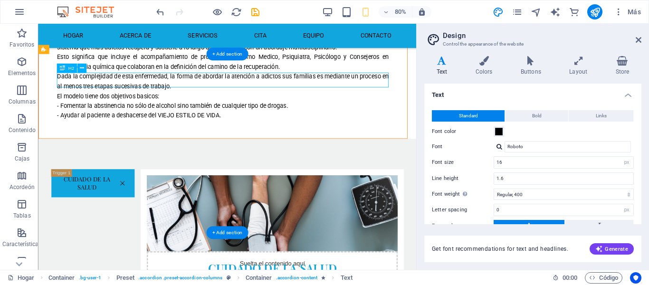
scroll to position [629, 0]
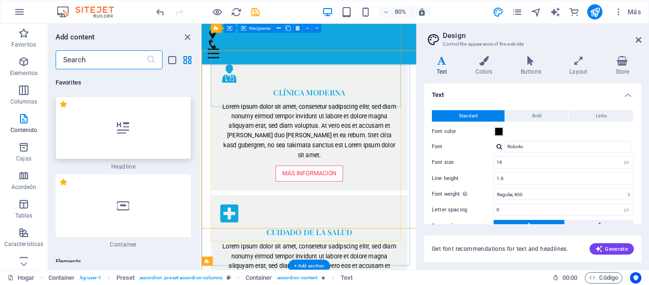
click at [124, 128] on icon at bounding box center [123, 128] width 12 height 12
click at [201, 128] on div "Drag here to replace the existing content. Press “Ctrl” if you want to create a…" at bounding box center [308, 147] width 215 height 246
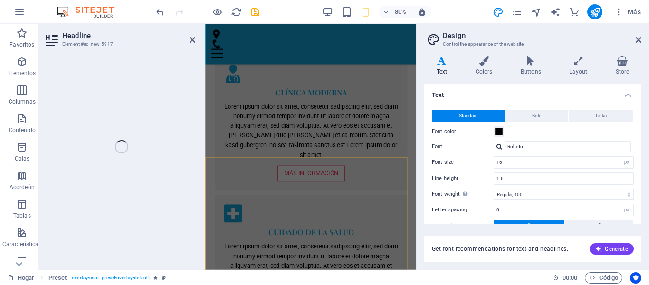
scroll to position [1079, 0]
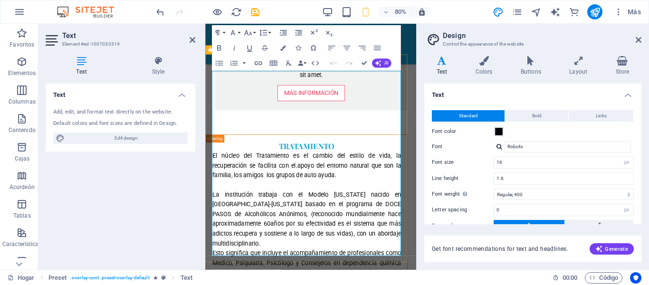
scroll to position [929, 0]
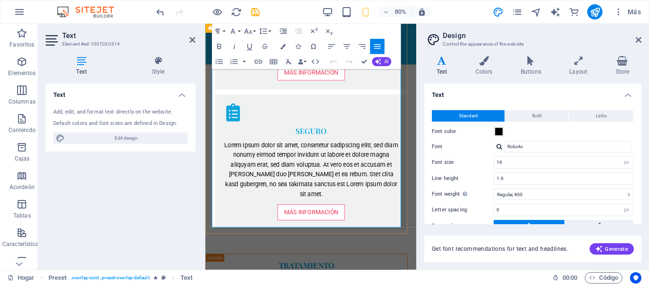
scroll to position [977, 0]
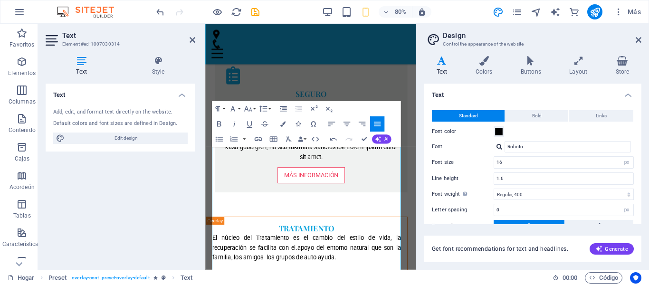
scroll to position [834, 0]
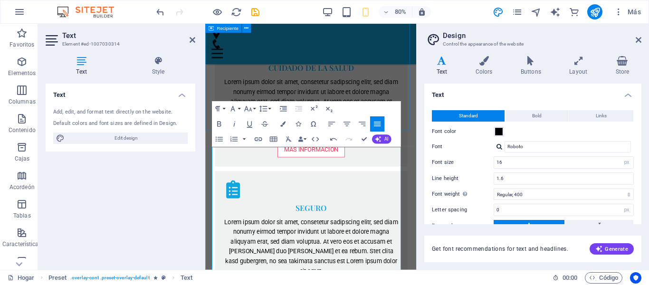
click at [457, 122] on div "Clínica moderna Lorem ipsum dolor sit amet, consetetur sadipscing elitr, sed di…" at bounding box center [337, 118] width 264 height 581
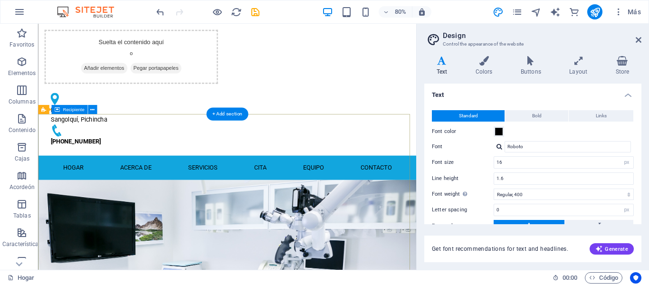
scroll to position [95, 0]
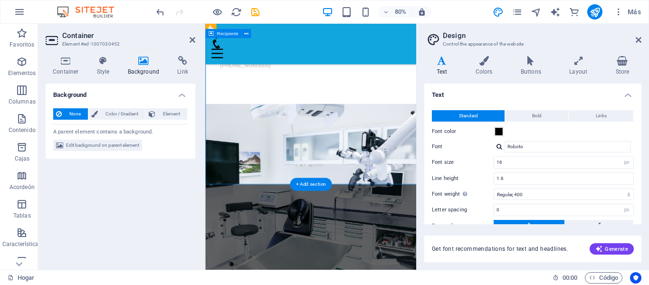
scroll to position [142, 0]
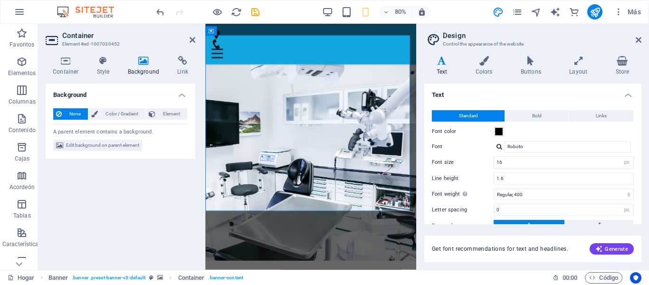
click at [109, 256] on div "Background None Color / Gradient Element Stretch background to full-width Color…" at bounding box center [121, 173] width 150 height 179
click at [191, 40] on icon at bounding box center [193, 40] width 6 height 8
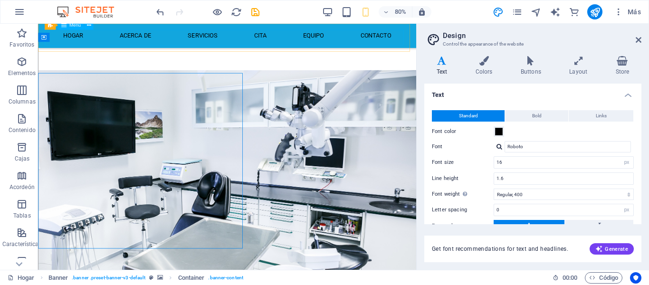
scroll to position [95, 0]
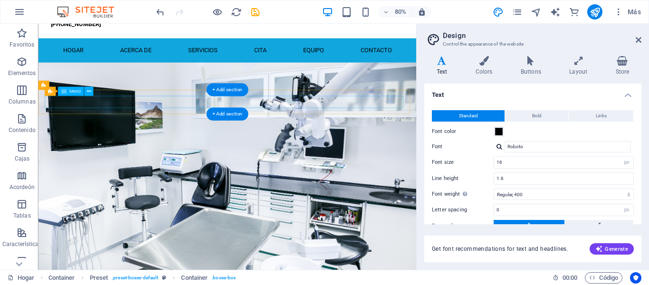
scroll to position [0, 0]
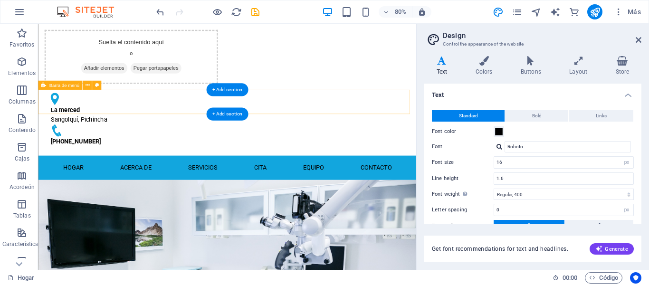
click at [404, 189] on div "Hogar Acerca de Servicios Cita Equipo Contacto Menu" at bounding box center [274, 204] width 473 height 30
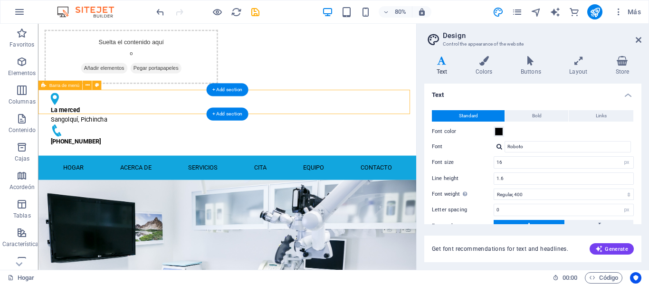
select select "header"
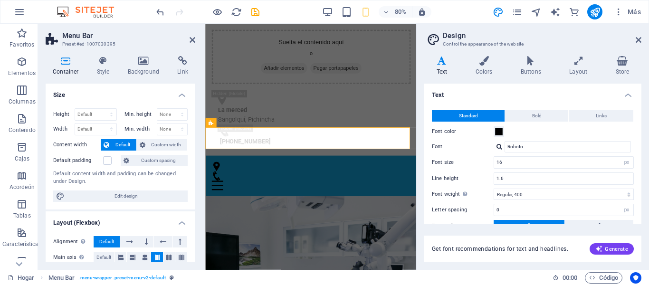
click at [103, 62] on icon at bounding box center [103, 61] width 27 height 10
select select "rem"
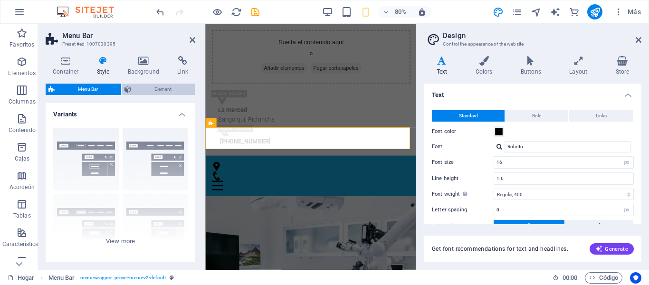
click at [145, 90] on span "Element" at bounding box center [163, 89] width 58 height 11
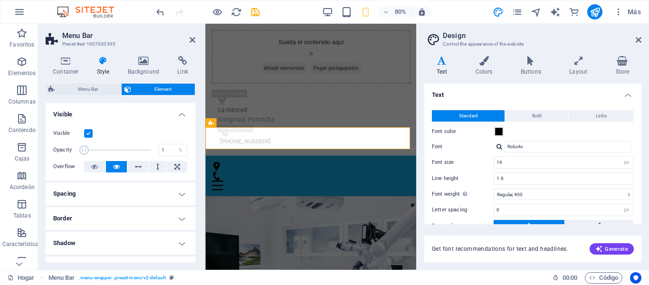
drag, startPoint x: 145, startPoint y: 152, endPoint x: 78, endPoint y: 151, distance: 66.5
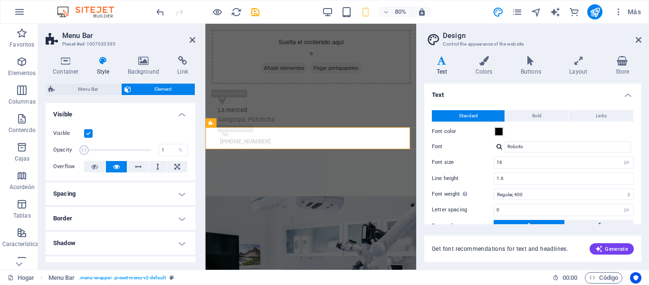
click at [79, 151] on span at bounding box center [84, 150] width 10 height 10
type input "100"
drag, startPoint x: 84, startPoint y: 153, endPoint x: 159, endPoint y: 160, distance: 75.4
click at [159, 160] on div "Visible Opacity 100 % Overflow" at bounding box center [121, 150] width 150 height 60
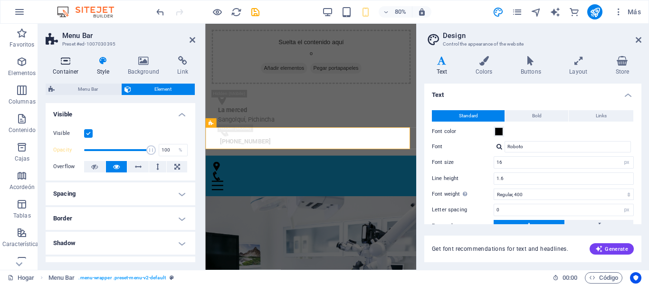
click at [68, 68] on h4 "Container" at bounding box center [68, 66] width 44 height 20
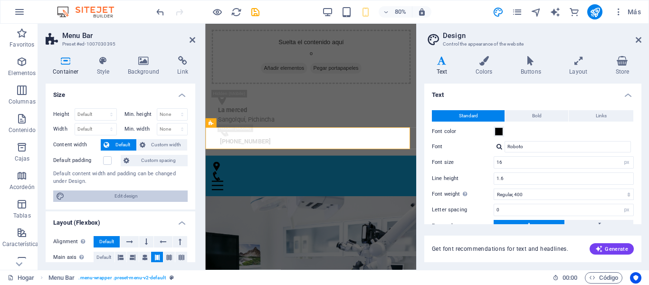
click at [89, 196] on span "Edit design" at bounding box center [125, 196] width 117 height 11
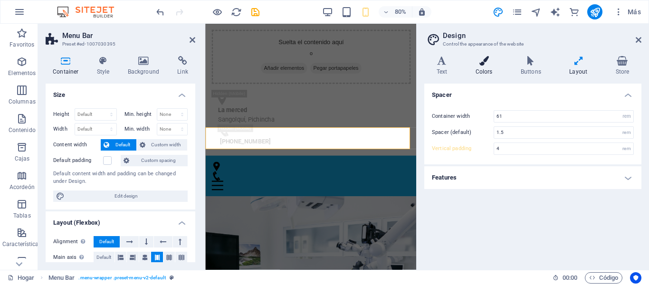
click at [482, 62] on icon at bounding box center [483, 61] width 41 height 10
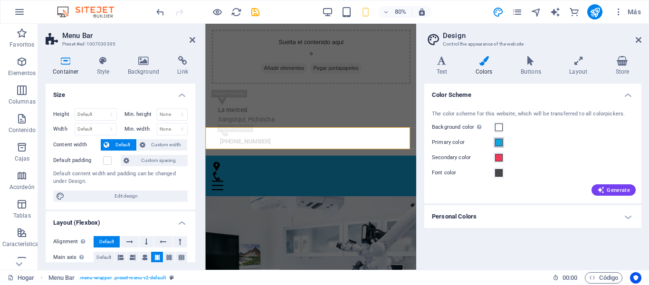
click at [495, 140] on span at bounding box center [499, 143] width 8 height 8
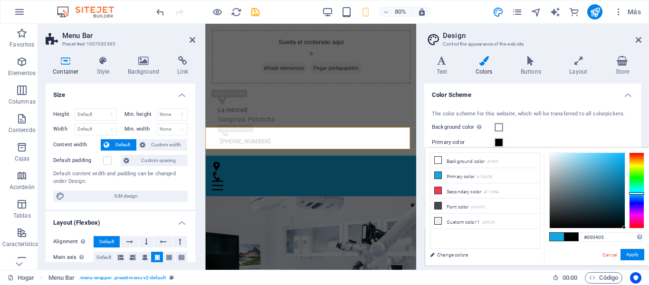
type input "#000000"
drag, startPoint x: 618, startPoint y: 162, endPoint x: 630, endPoint y: 236, distance: 74.7
click at [630, 236] on div "#000000 Supported formats #0852ed rgb(8, 82, 237) rgba(8, 82, 237, 90%) hsv(221…" at bounding box center [596, 276] width 105 height 256
click at [638, 255] on button "Apply" at bounding box center [632, 254] width 24 height 11
click at [461, 189] on div "Generate" at bounding box center [533, 188] width 206 height 15
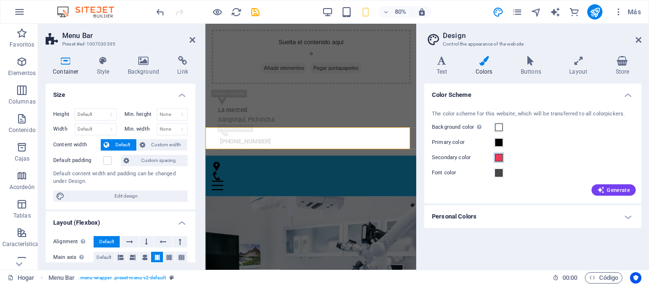
click at [496, 160] on span at bounding box center [499, 158] width 8 height 8
click at [497, 158] on span at bounding box center [499, 158] width 8 height 8
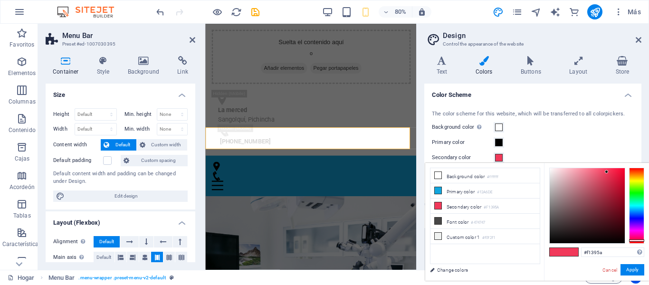
click at [635, 181] on div at bounding box center [636, 206] width 15 height 76
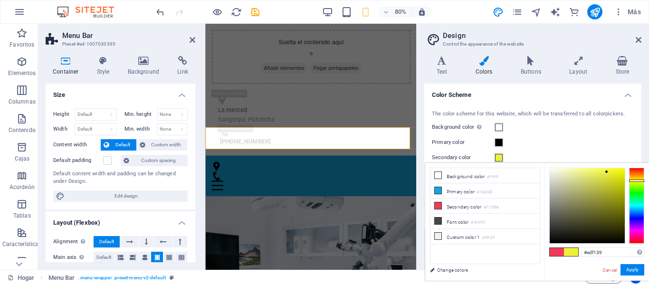
click at [608, 173] on div at bounding box center [606, 171] width 3 height 3
click at [616, 191] on div at bounding box center [587, 205] width 75 height 75
drag, startPoint x: 613, startPoint y: 189, endPoint x: 620, endPoint y: 172, distance: 17.5
click at [621, 169] on div at bounding box center [622, 167] width 3 height 3
click at [620, 171] on div at bounding box center [587, 205] width 75 height 75
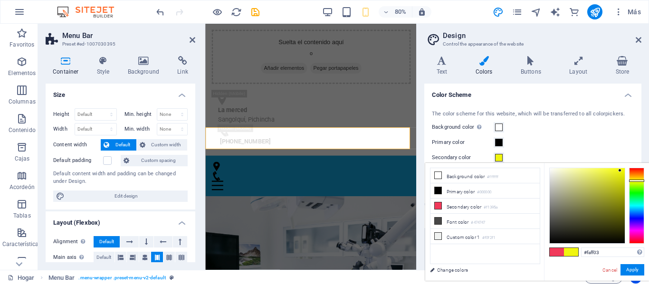
click at [624, 174] on div at bounding box center [587, 205] width 75 height 75
click at [625, 172] on div at bounding box center [587, 205] width 75 height 75
drag, startPoint x: 612, startPoint y: 172, endPoint x: 622, endPoint y: 176, distance: 10.6
click at [615, 171] on div at bounding box center [587, 205] width 75 height 75
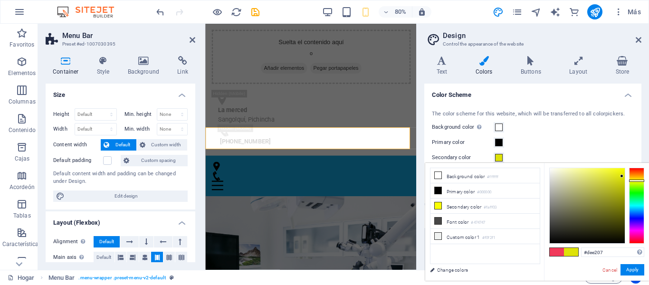
click at [621, 176] on div at bounding box center [587, 205] width 75 height 75
type input "#dee20a"
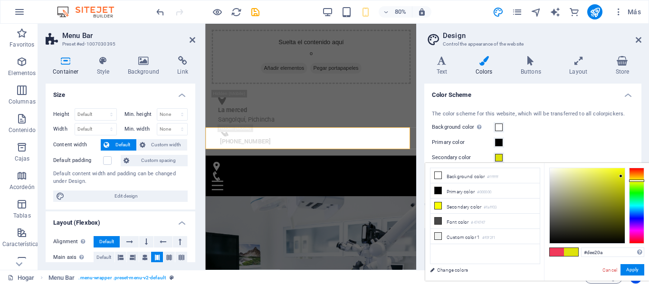
click at [622, 174] on div at bounding box center [620, 175] width 3 height 3
click at [635, 267] on button "Apply" at bounding box center [632, 269] width 24 height 11
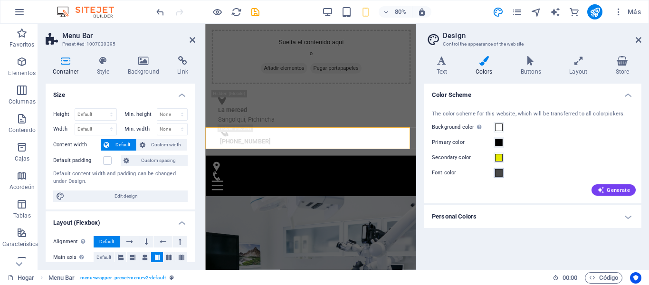
click at [496, 172] on span at bounding box center [499, 173] width 8 height 8
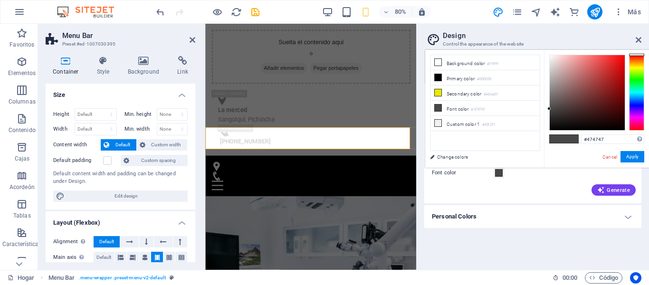
click at [481, 199] on div "The color scheme for this website, which will be transferred to all colorpicker…" at bounding box center [532, 152] width 221 height 103
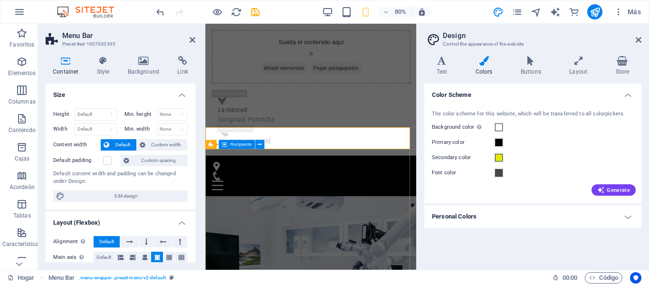
click at [417, 235] on div at bounding box center [418, 147] width 2 height 246
click at [499, 174] on span at bounding box center [499, 173] width 8 height 8
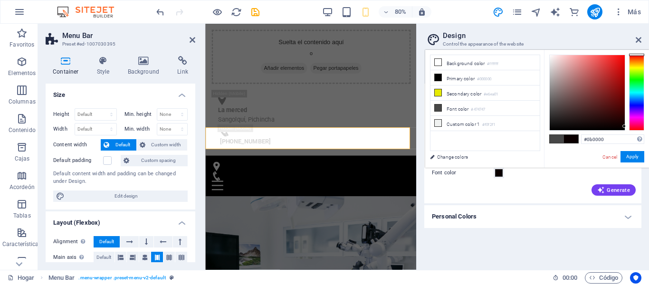
type input "#000000"
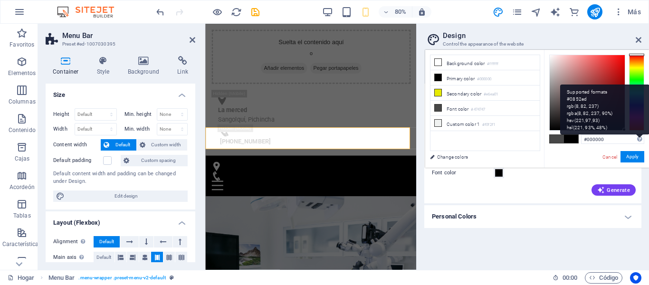
drag, startPoint x: 598, startPoint y: 127, endPoint x: 639, endPoint y: 137, distance: 42.4
click at [639, 137] on div "#000000 Supported formats #0852ed rgb(8, 82, 237) rgba(8, 82, 237, 90%) hsv(221…" at bounding box center [596, 178] width 105 height 256
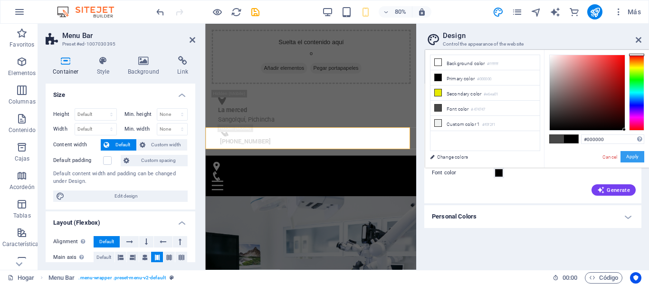
click at [622, 164] on div "#000000 Supported formats #0852ed rgb(8, 82, 237) rgba(8, 82, 237, 90%) hsv(221…" at bounding box center [596, 178] width 105 height 256
click at [641, 159] on button "Apply" at bounding box center [632, 156] width 24 height 11
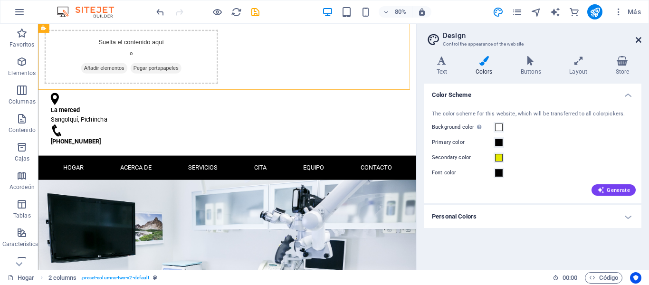
click at [637, 42] on icon at bounding box center [639, 40] width 6 height 8
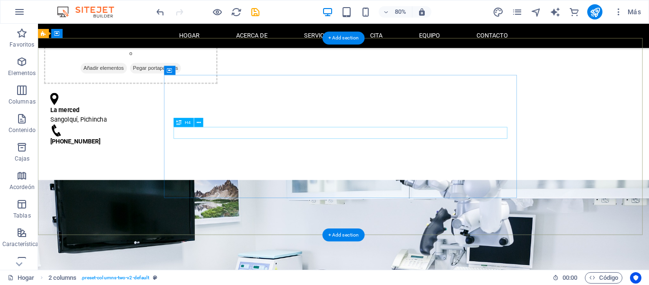
scroll to position [95, 0]
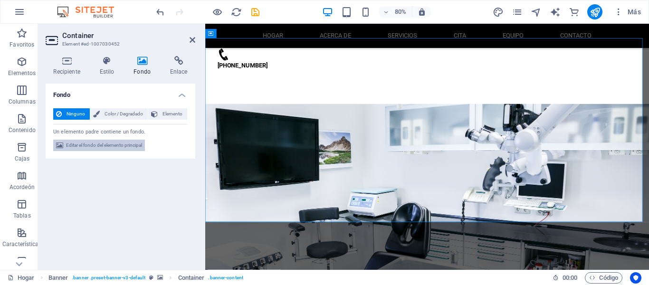
click at [127, 143] on font "Editar el fondo del elemento principal" at bounding box center [104, 145] width 76 height 5
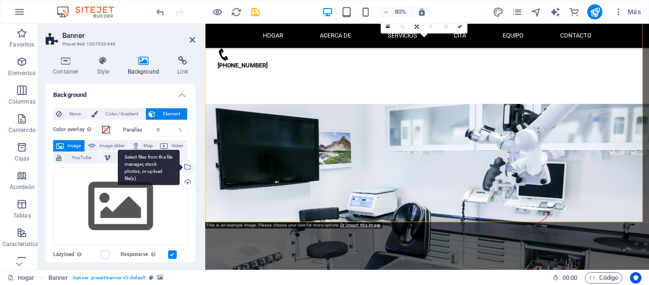
click at [180, 169] on div "Select files from the file manager, stock photos, or upload file(s)" at bounding box center [149, 168] width 62 height 36
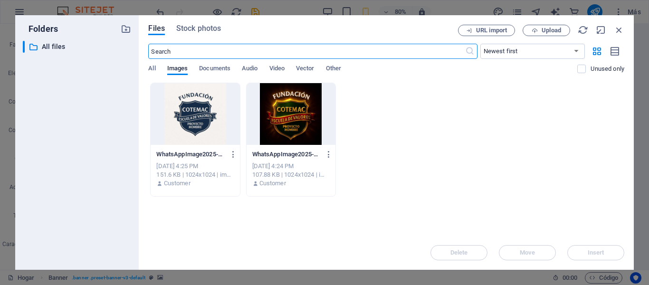
scroll to position [142, 0]
drag, startPoint x: 792, startPoint y: 96, endPoint x: 462, endPoint y: 231, distance: 356.9
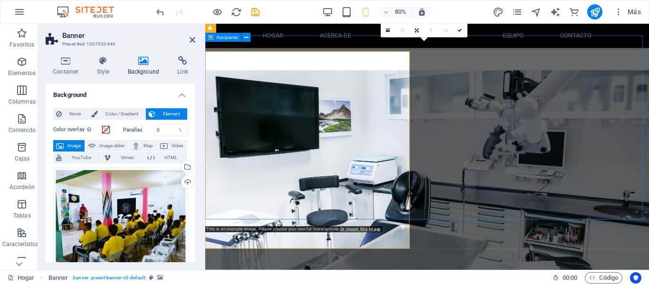
scroll to position [95, 0]
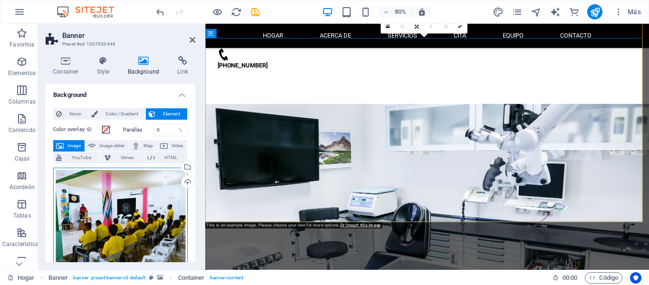
click at [125, 220] on div "Drag files here, click to choose files or select files from Files or our free s…" at bounding box center [120, 218] width 134 height 101
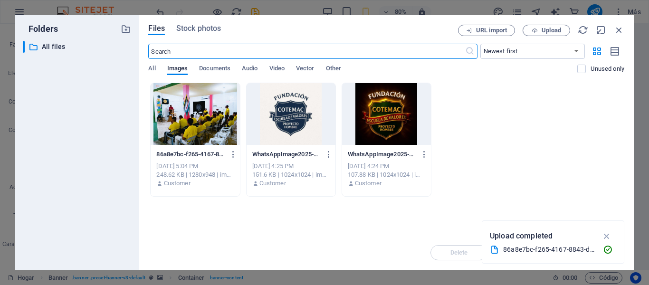
click at [194, 129] on div at bounding box center [195, 114] width 89 height 62
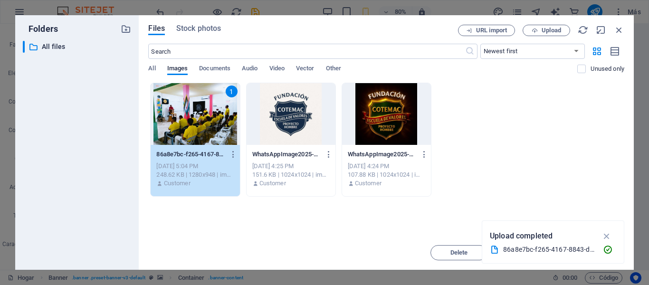
scroll to position [142, 0]
click at [608, 236] on icon "button" at bounding box center [606, 236] width 11 height 10
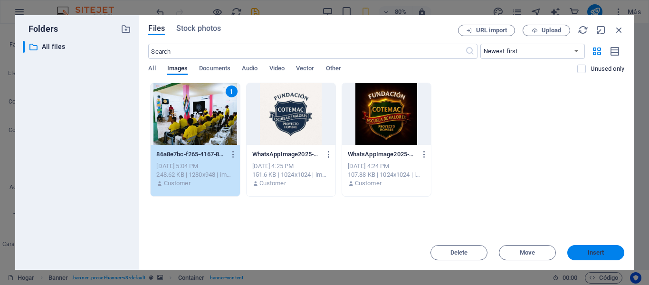
click at [608, 254] on span "Insert" at bounding box center [595, 253] width 49 height 6
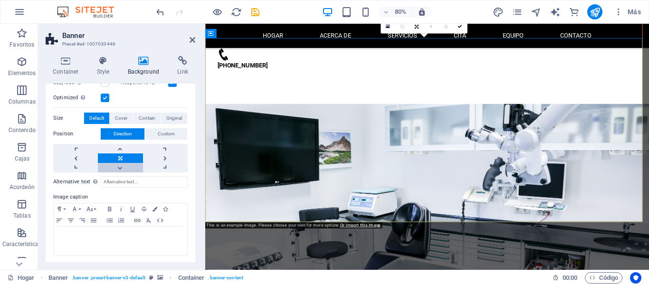
scroll to position [0, 0]
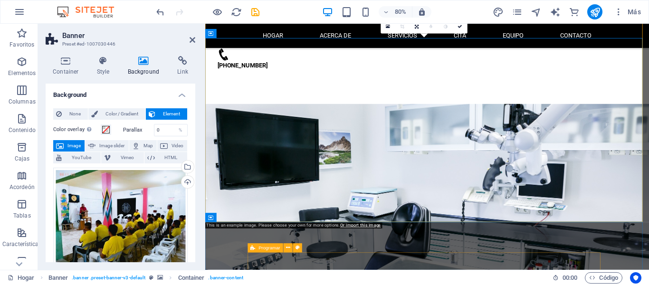
click at [258, 252] on div "Programar" at bounding box center [266, 247] width 36 height 9
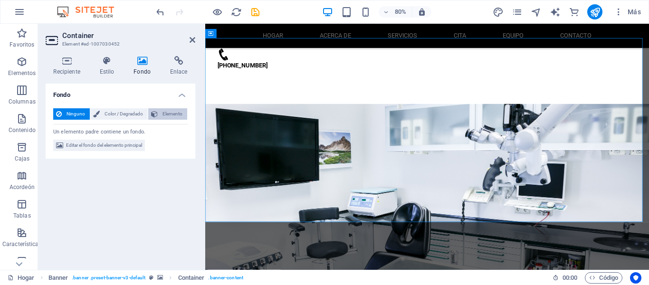
click at [162, 114] on span "Elemento" at bounding box center [173, 113] width 24 height 11
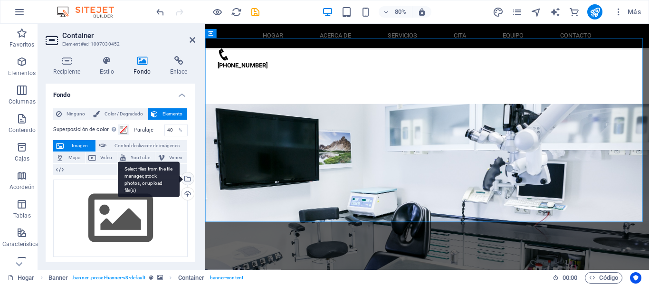
click at [184, 183] on div "Select files from the file manager, stock photos, or upload file(s)" at bounding box center [187, 179] width 14 height 14
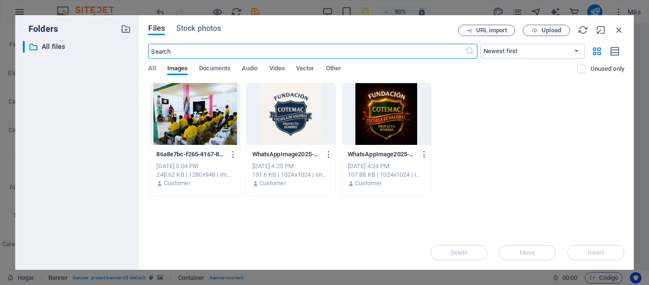
click at [210, 124] on div at bounding box center [195, 114] width 89 height 62
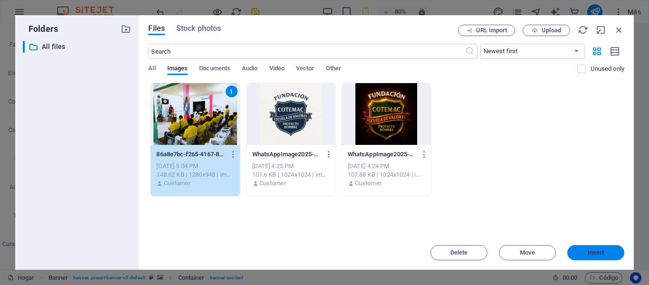
click at [611, 254] on span "Insert" at bounding box center [595, 253] width 49 height 6
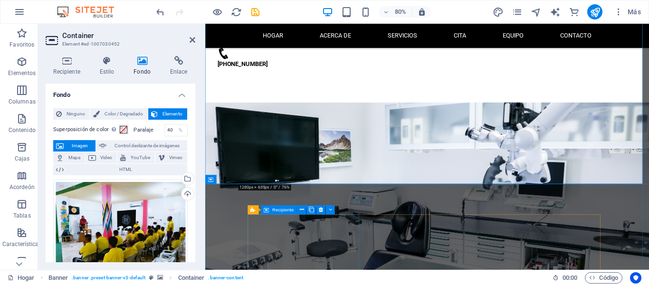
scroll to position [143, 0]
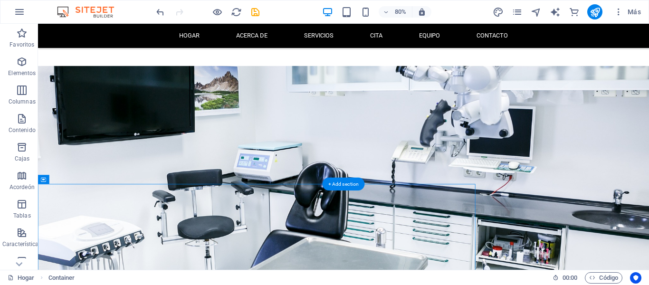
click at [233, 43] on nav "Hogar Acerca de Servicios Cita Equipo Contacto" at bounding box center [420, 38] width 448 height 15
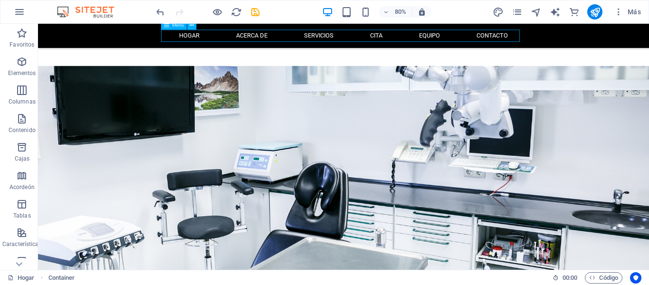
drag, startPoint x: 233, startPoint y: 43, endPoint x: 157, endPoint y: 154, distance: 134.7
click at [233, 43] on nav "Hogar Acerca de Servicios Cita Equipo Contacto" at bounding box center [420, 38] width 448 height 15
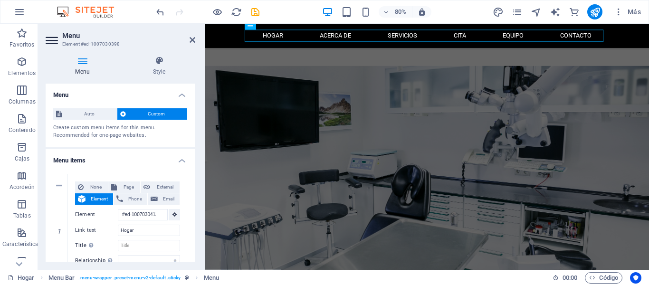
click at [192, 41] on icon at bounding box center [193, 40] width 6 height 8
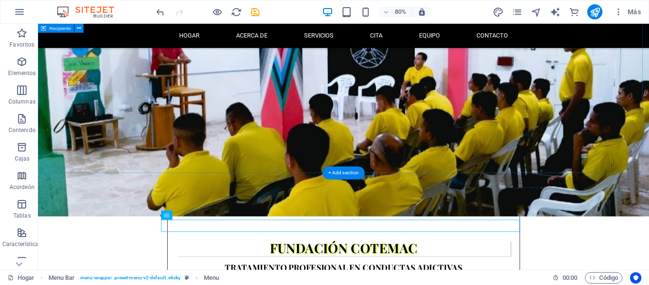
scroll to position [475, 0]
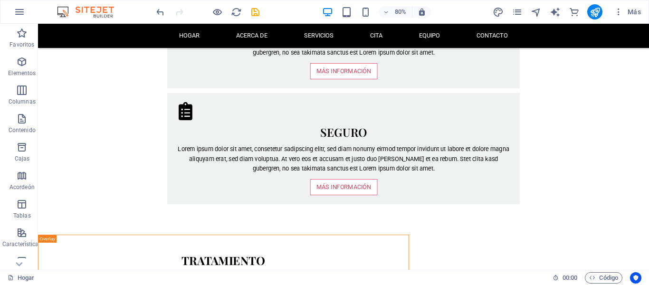
scroll to position [618, 0]
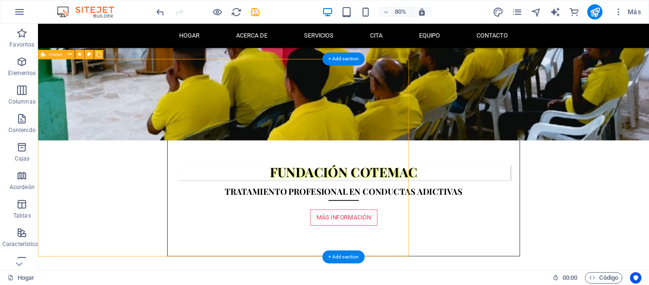
drag, startPoint x: 44, startPoint y: 75, endPoint x: 317, endPoint y: 92, distance: 274.2
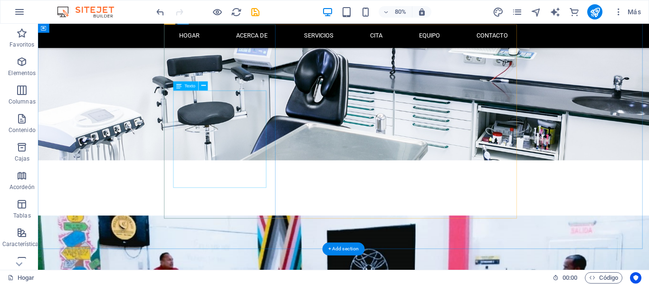
scroll to position [380, 0]
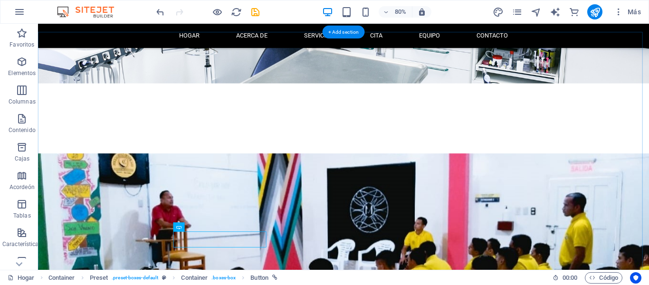
scroll to position [333, 0]
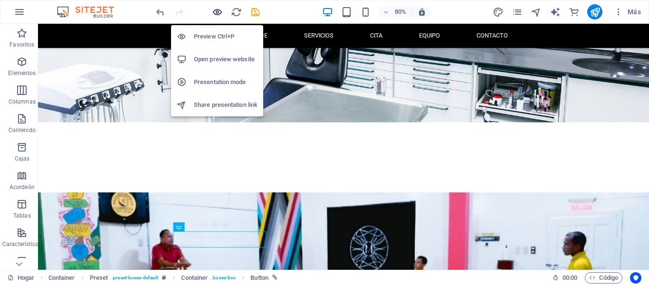
click at [217, 8] on icon "button" at bounding box center [217, 12] width 11 height 11
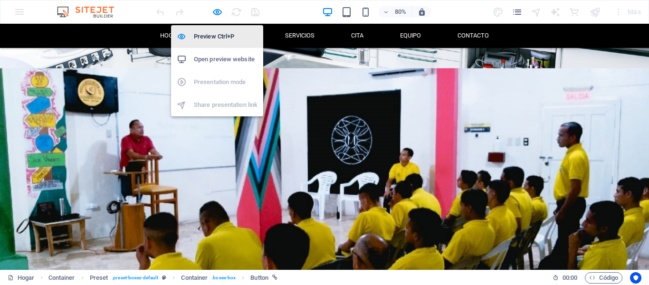
click at [218, 33] on h6 "Preview Ctrl+P" at bounding box center [226, 36] width 64 height 11
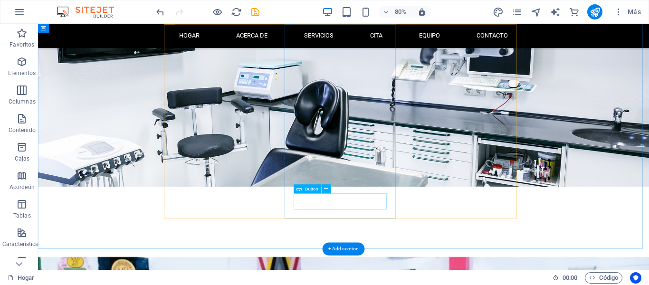
scroll to position [380, 0]
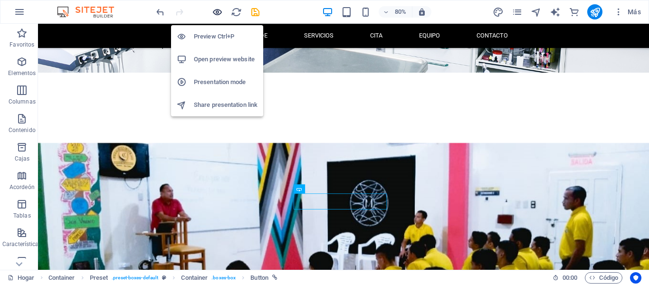
click at [215, 9] on icon "button" at bounding box center [217, 12] width 11 height 11
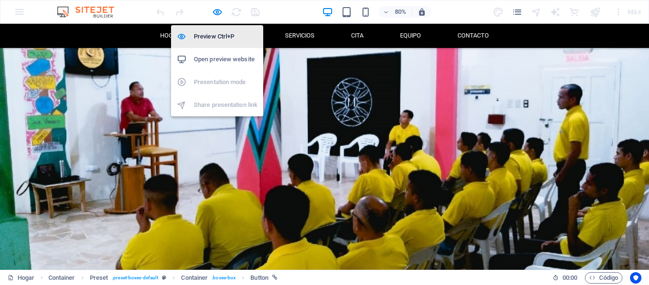
scroll to position [344, 0]
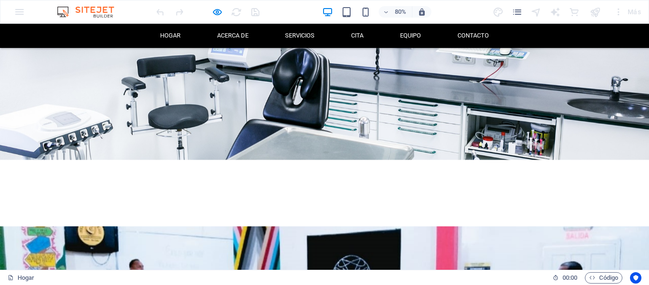
scroll to position [285, 0]
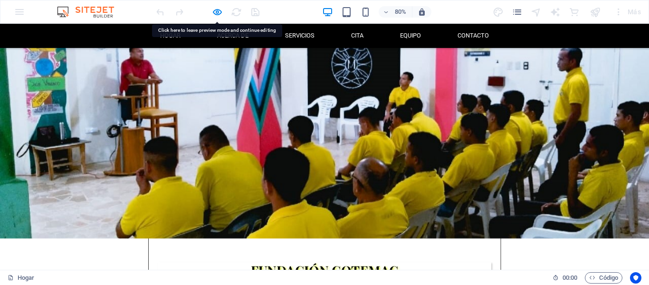
scroll to position [380, 0]
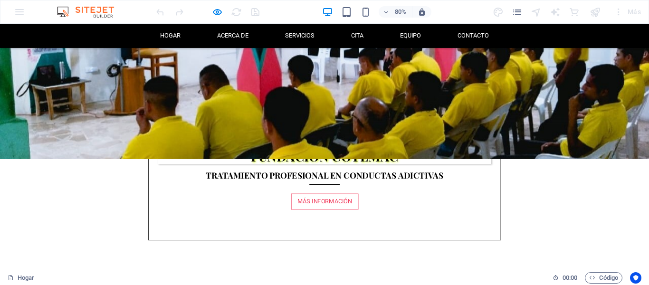
scroll to position [665, 0]
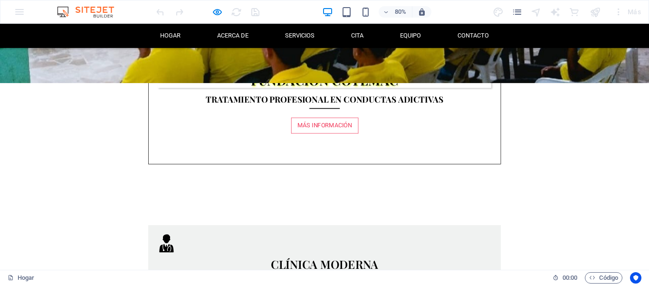
drag, startPoint x: 473, startPoint y: 213, endPoint x: 528, endPoint y: 220, distance: 55.1
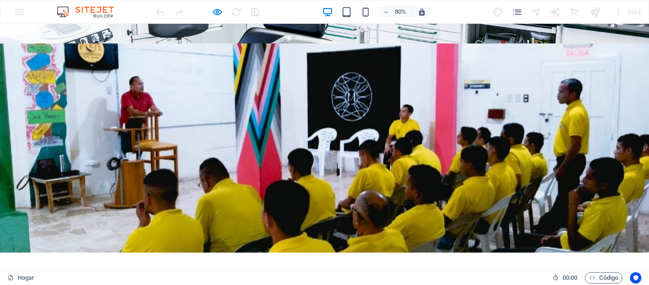
scroll to position [0, 0]
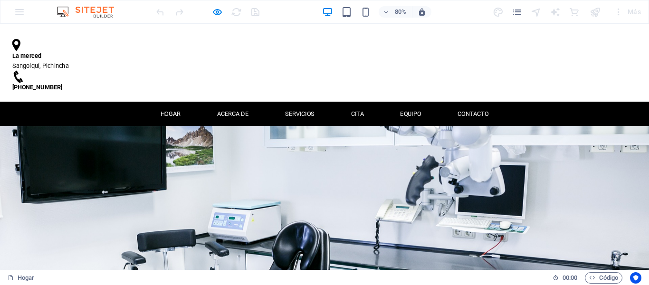
click at [285, 129] on link "Acerca de" at bounding box center [290, 136] width 39 height 15
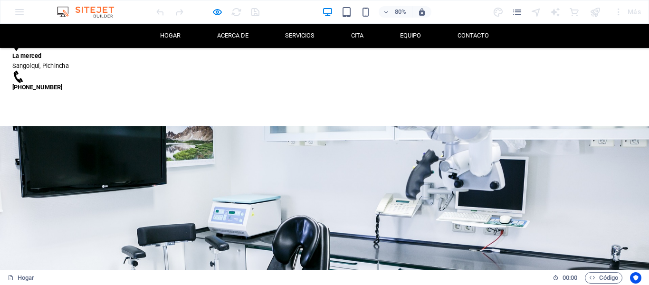
scroll to position [277, 0]
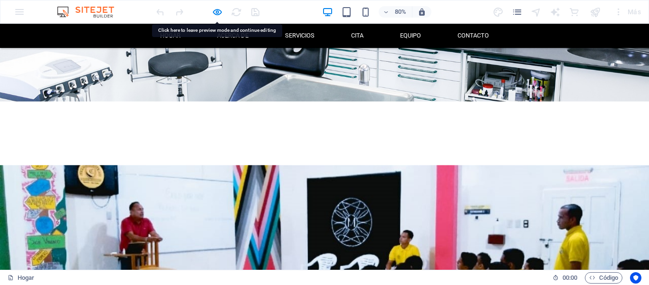
drag, startPoint x: 290, startPoint y: 84, endPoint x: 634, endPoint y: 158, distance: 351.9
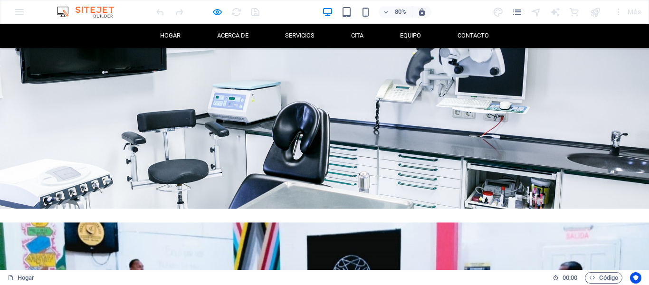
scroll to position [95, 0]
